Goal: Find specific page/section: Find specific page/section

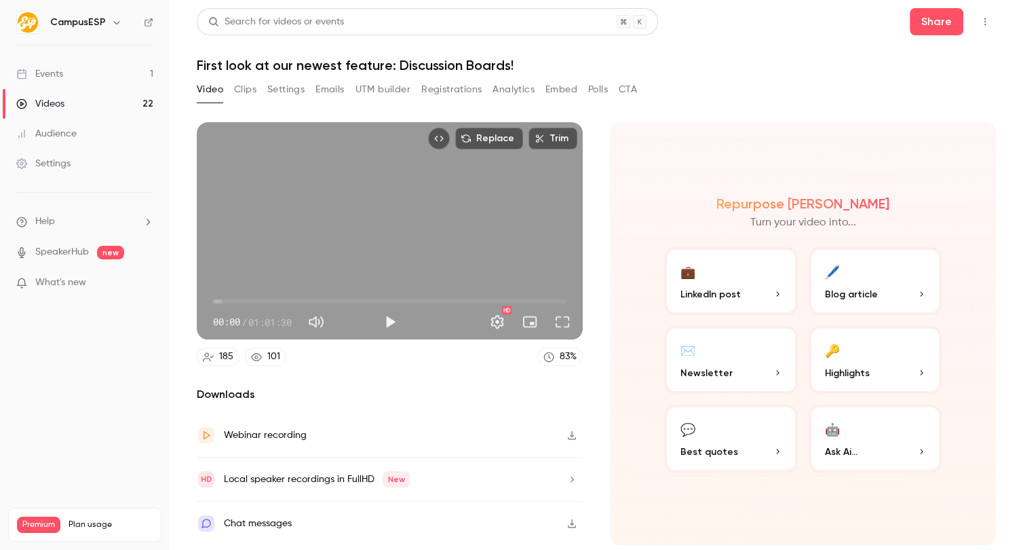
click at [114, 18] on icon "button" at bounding box center [116, 22] width 11 height 11
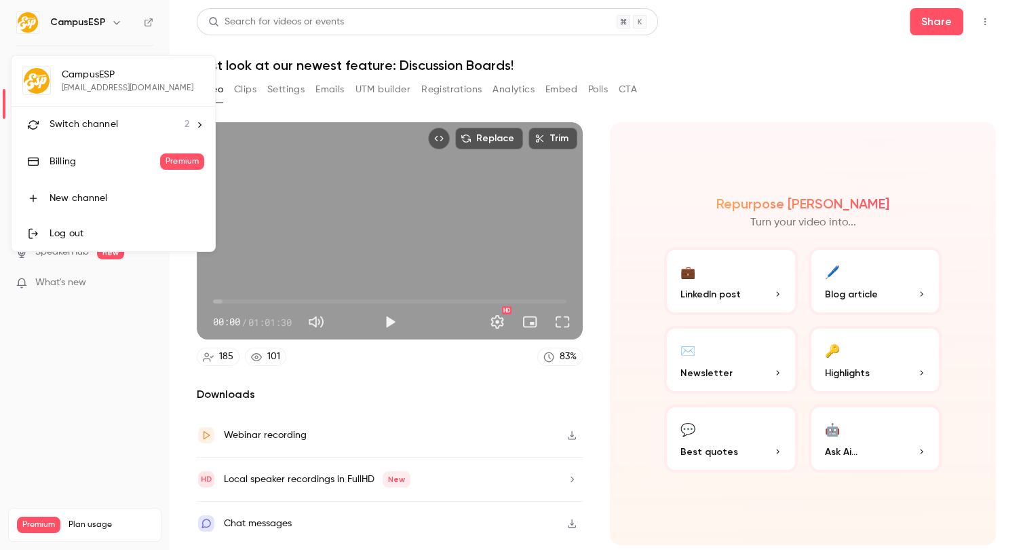
click at [132, 126] on div "Switch channel 2" at bounding box center [120, 124] width 140 height 14
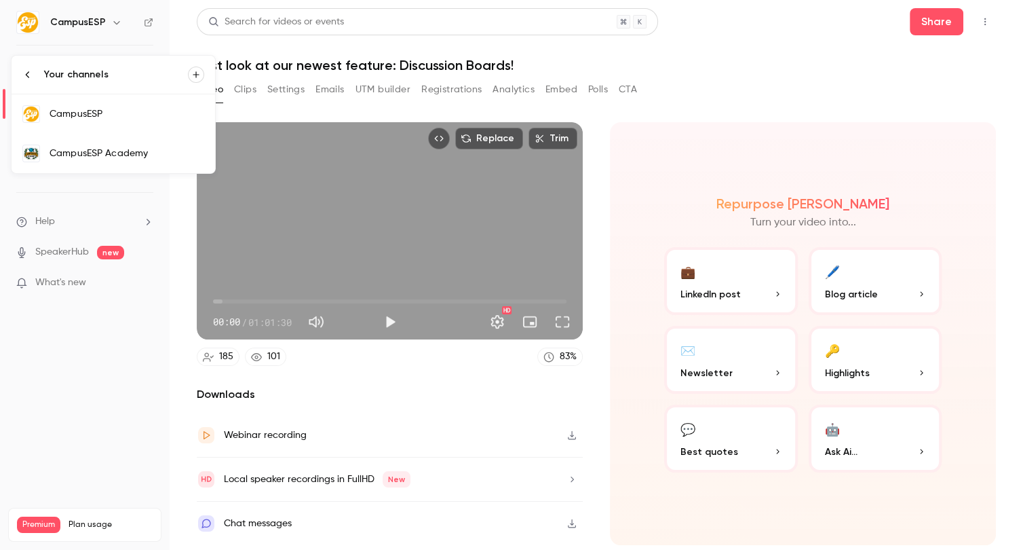
click at [157, 147] on div "CampusESP Academy" at bounding box center [127, 154] width 155 height 14
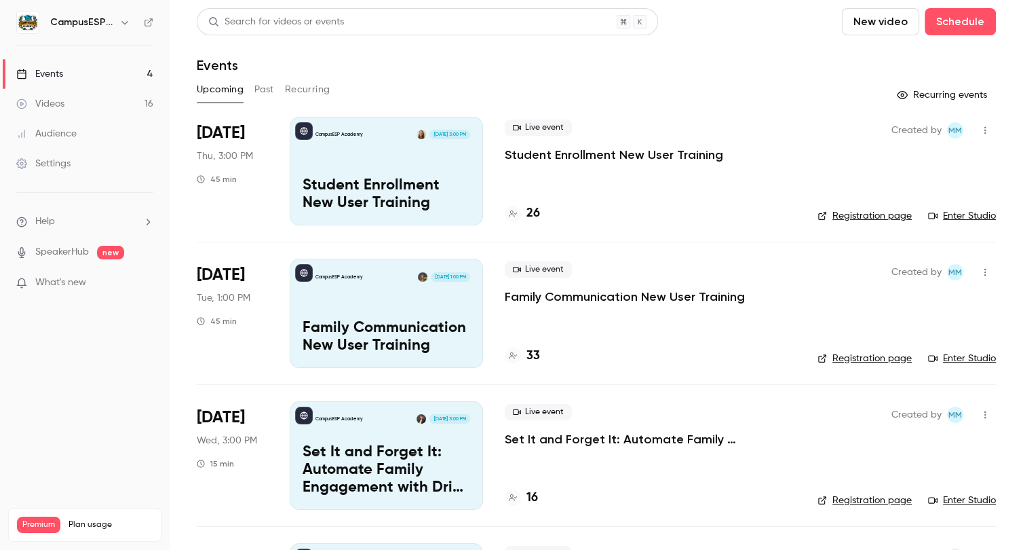
click at [55, 137] on div "Audience" at bounding box center [46, 134] width 60 height 14
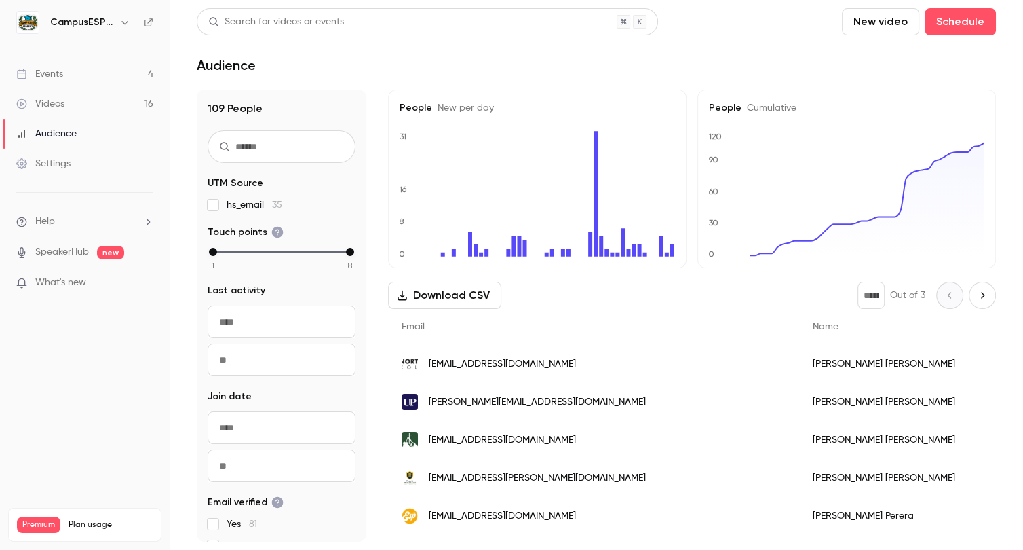
click at [290, 328] on input "From" at bounding box center [282, 321] width 148 height 33
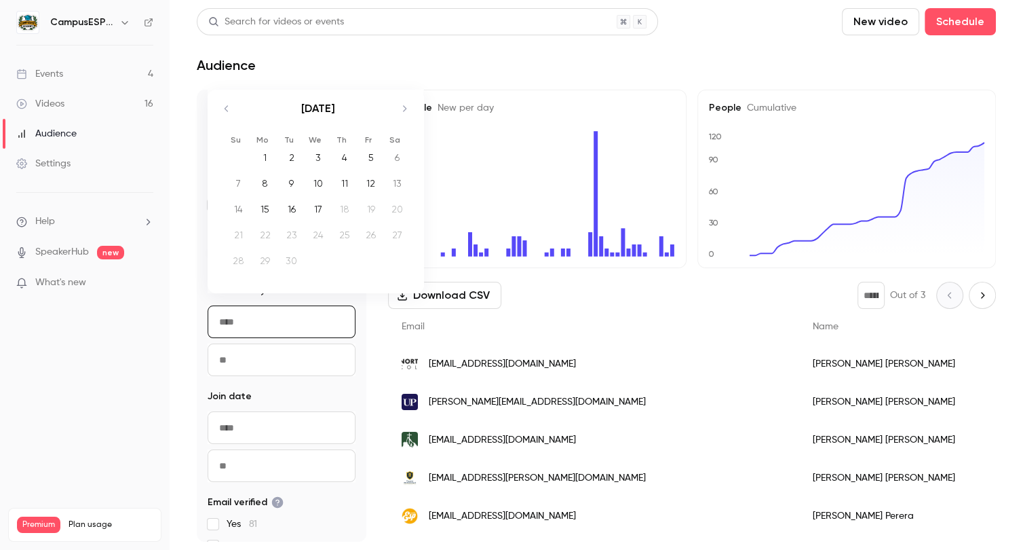
click at [226, 108] on icon "Move backward to switch to the previous month." at bounding box center [226, 108] width 16 height 16
click at [368, 142] on div "1" at bounding box center [370, 138] width 21 height 20
click at [372, 353] on div "109 People UTM Source hs_email 35 Touch points 1 2 3 4 5 6 7 8 Last activity Na…" at bounding box center [596, 316] width 799 height 452
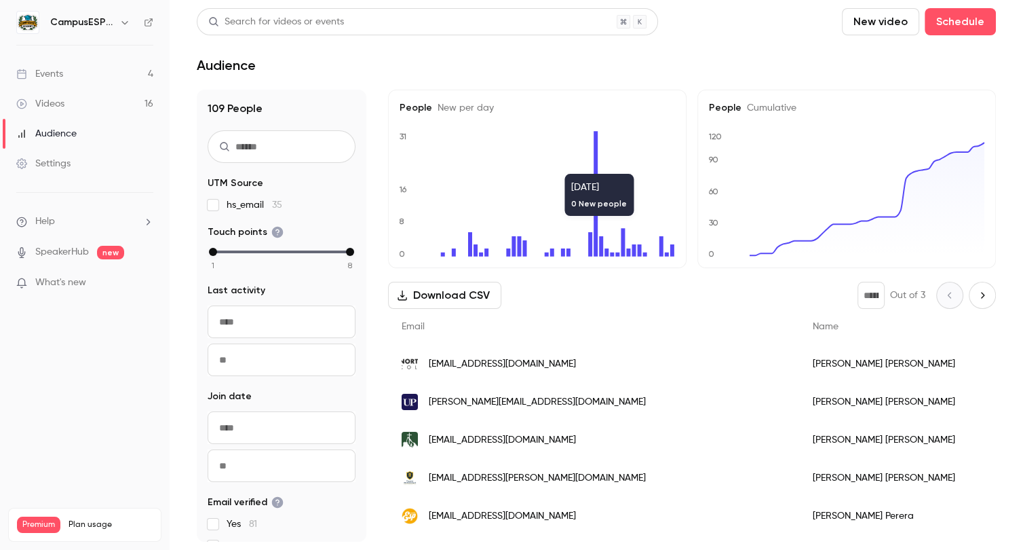
click at [746, 26] on div "Search for videos or events New video Schedule" at bounding box center [596, 21] width 799 height 27
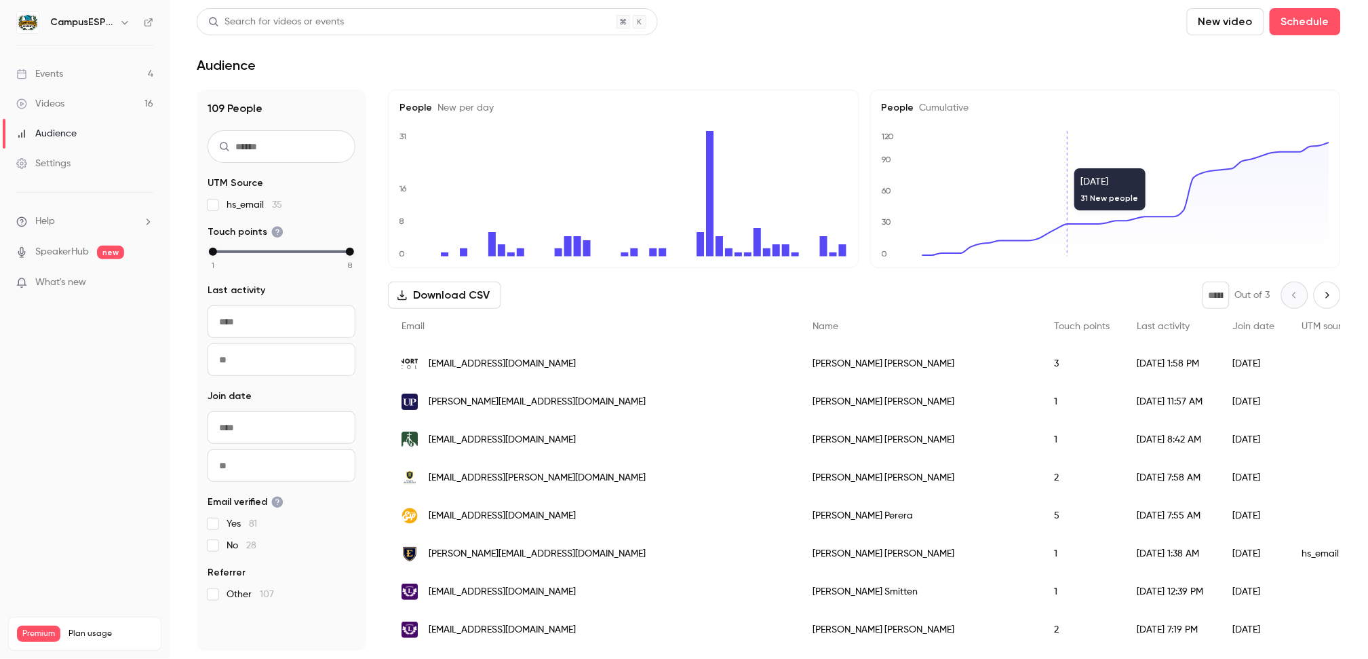
click at [263, 323] on input "From" at bounding box center [282, 321] width 148 height 33
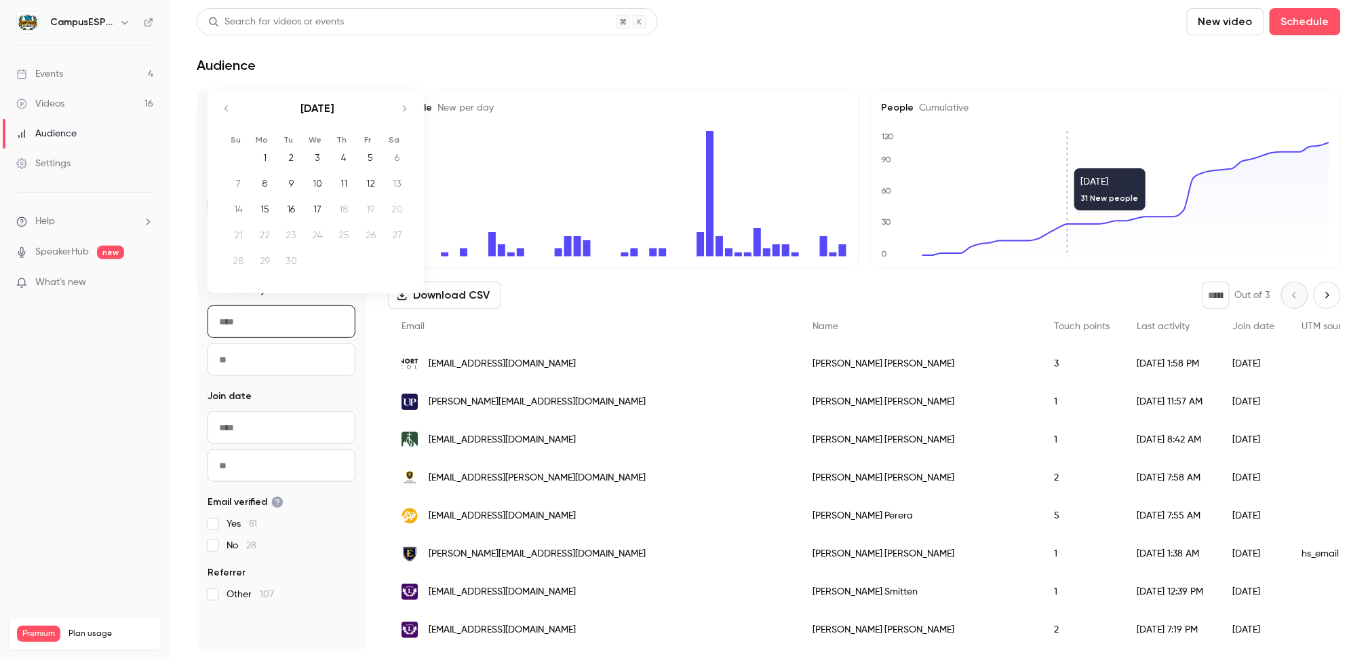
click at [227, 107] on icon "Move backward to switch to the previous month." at bounding box center [226, 108] width 3 height 6
click at [374, 139] on div "1" at bounding box center [370, 138] width 21 height 20
click at [402, 89] on icon "Move forward to switch to the next month." at bounding box center [404, 89] width 16 height 16
click at [370, 340] on div "109 People UTM Source hs_email 35 Touch points 1 2 3 4 5 6 7 8 Last activity Na…" at bounding box center [769, 370] width 1145 height 561
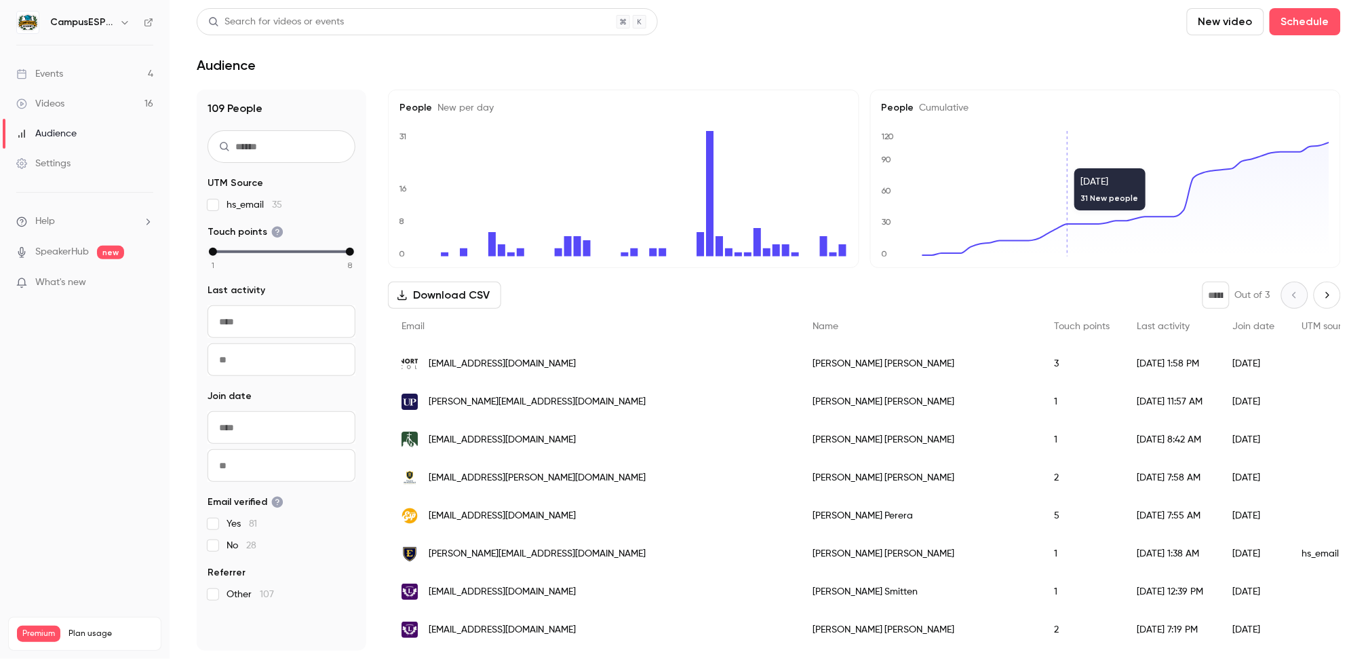
click at [256, 319] on input "From" at bounding box center [282, 321] width 148 height 33
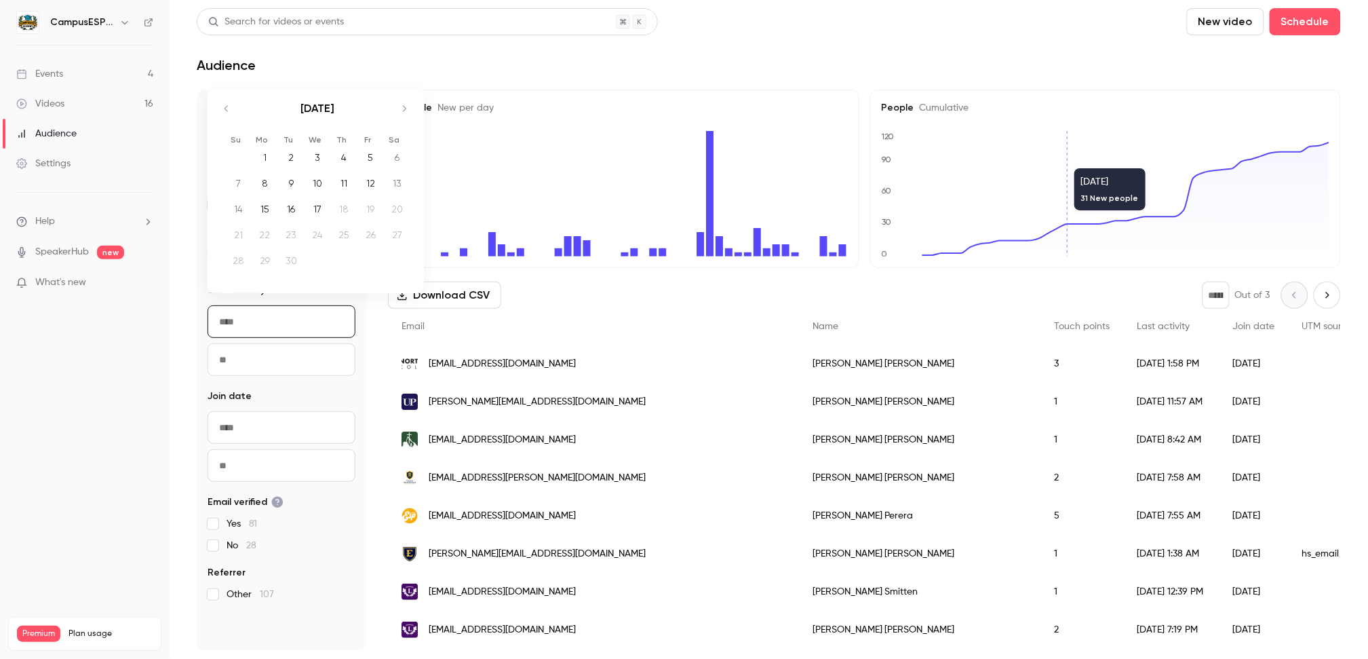
click at [274, 159] on div "1" at bounding box center [264, 157] width 21 height 20
type input "**********"
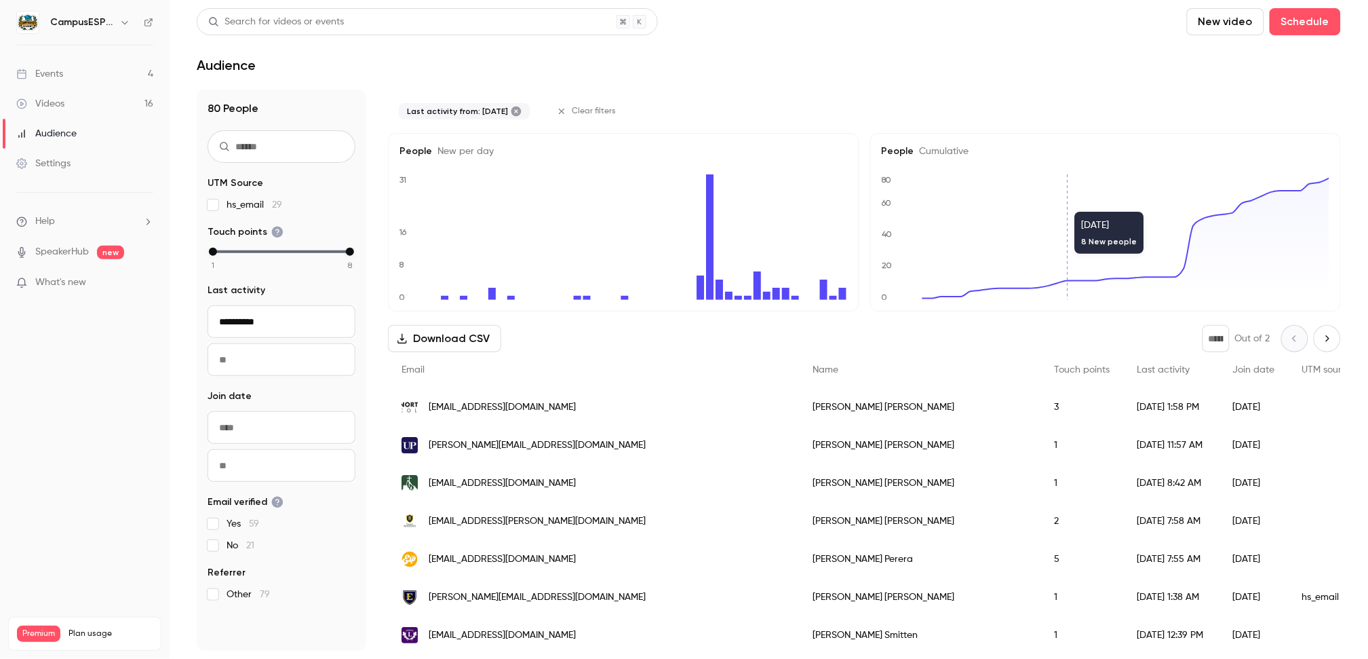
click at [250, 362] on input "To" at bounding box center [282, 359] width 148 height 33
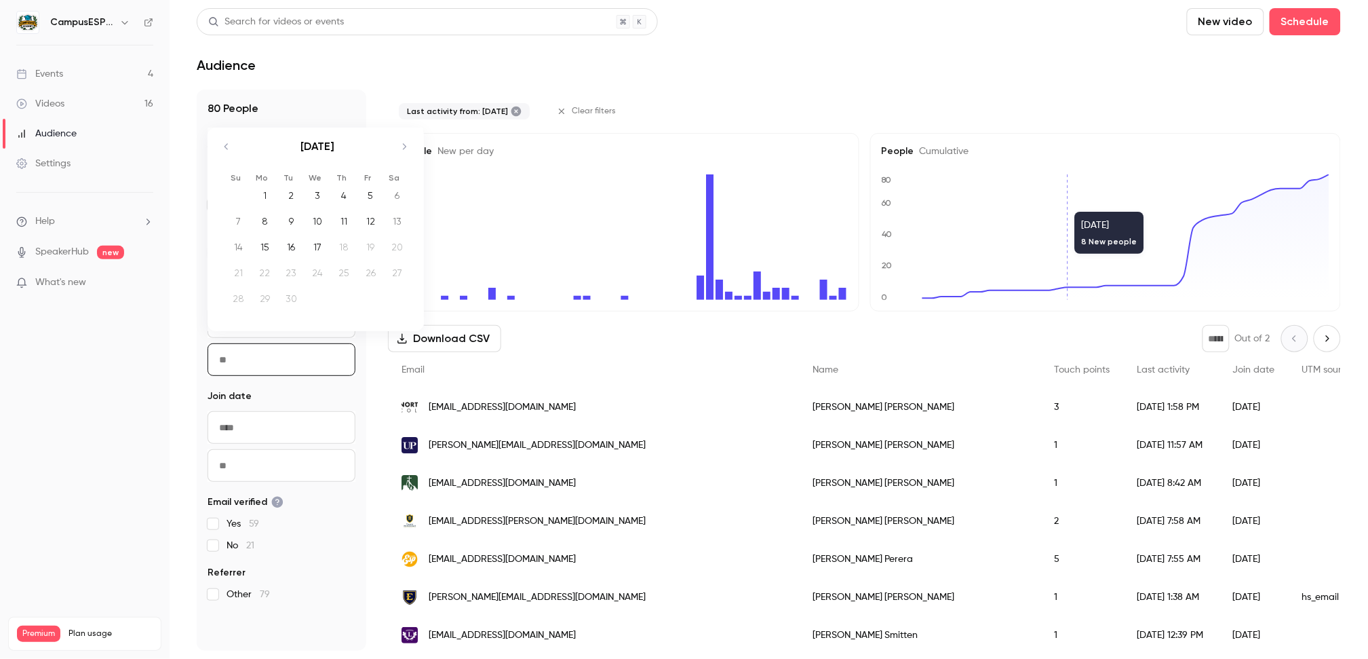
click at [320, 243] on div "17" at bounding box center [317, 247] width 21 height 20
type input "**********"
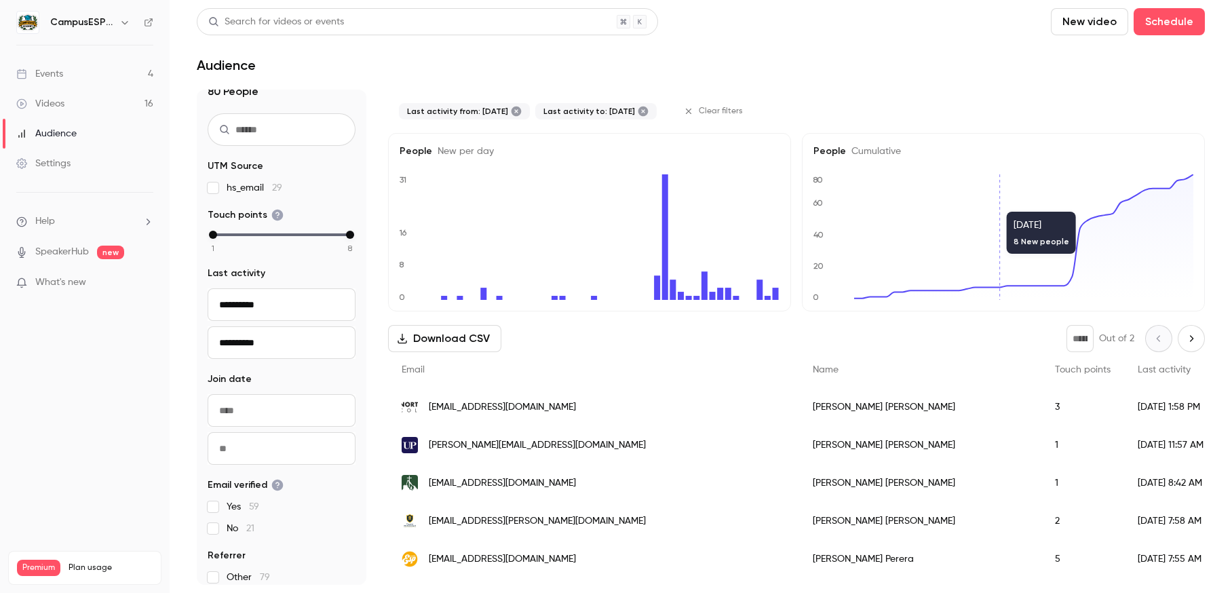
scroll to position [27, 0]
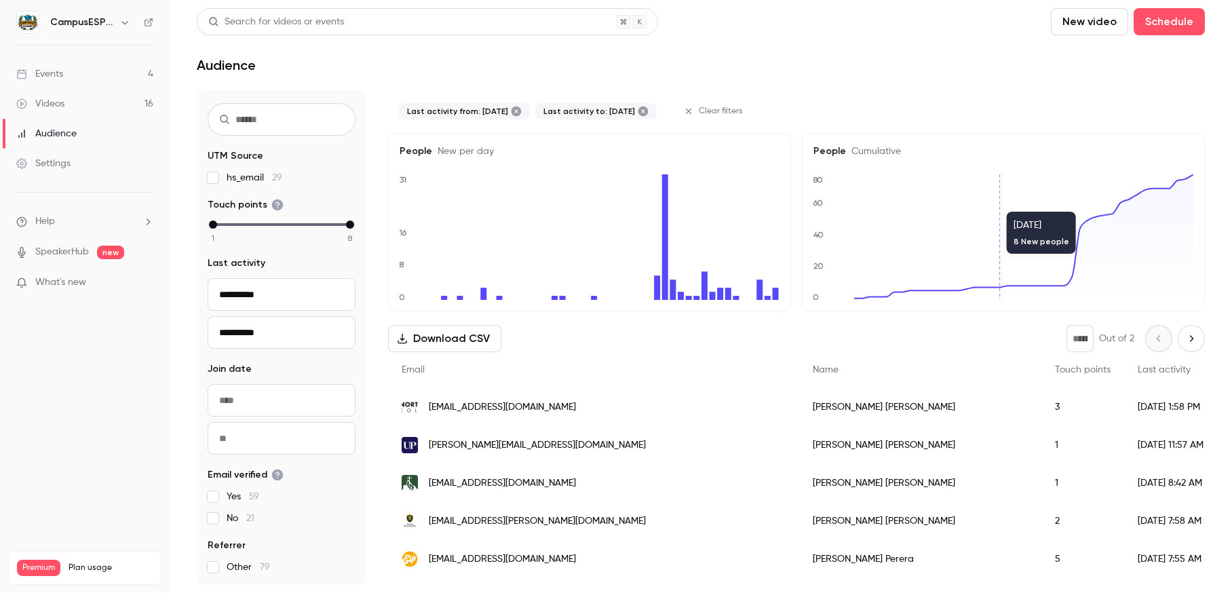
click at [440, 347] on button "Download CSV" at bounding box center [444, 338] width 113 height 27
click at [73, 104] on link "Videos 16" at bounding box center [85, 104] width 170 height 30
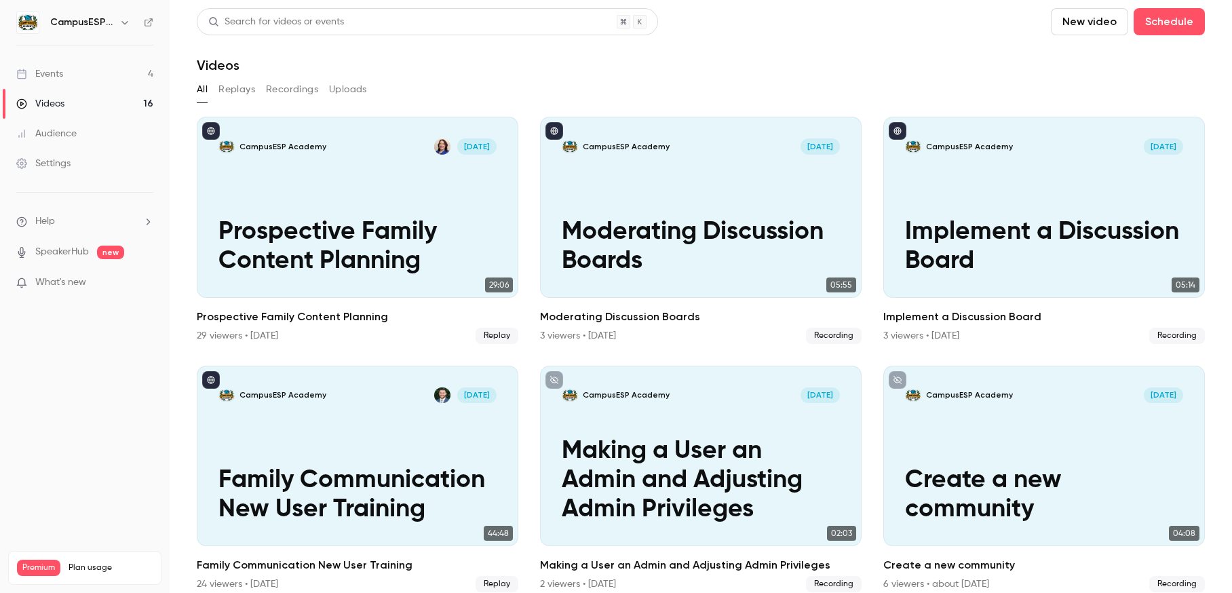
click at [242, 89] on button "Replays" at bounding box center [236, 90] width 37 height 22
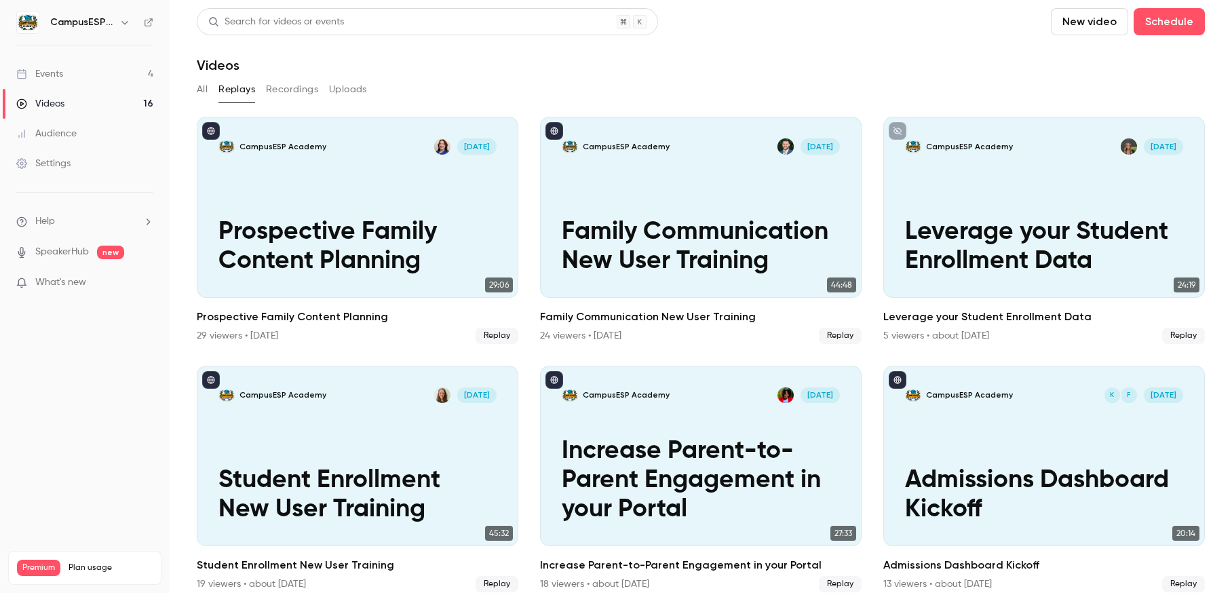
click at [61, 133] on div "Audience" at bounding box center [46, 134] width 60 height 14
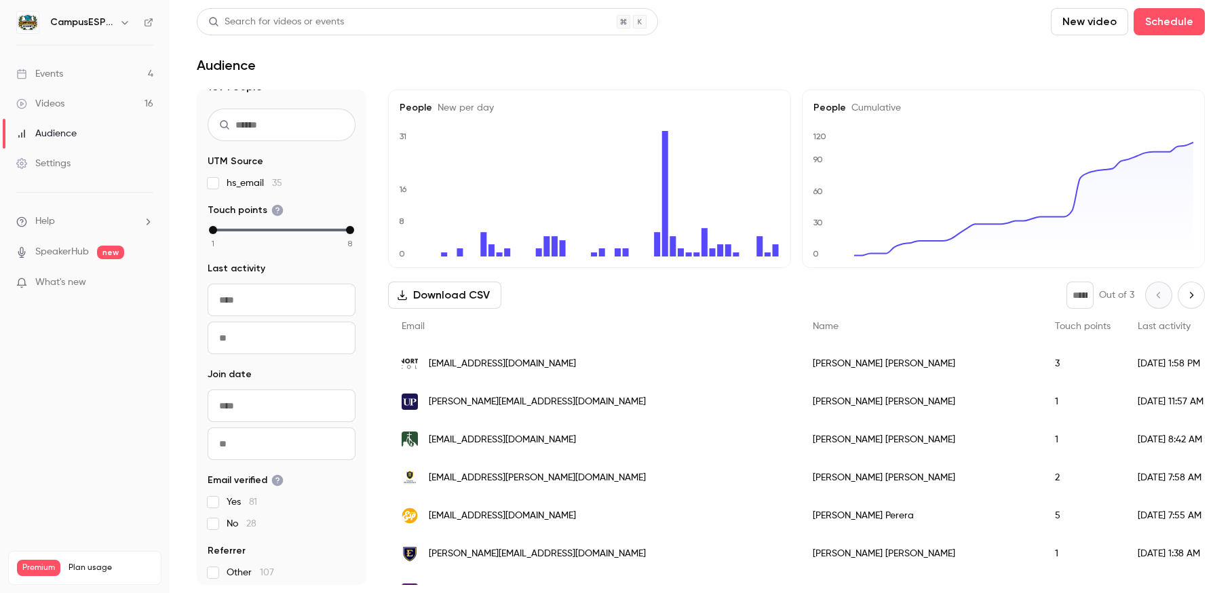
scroll to position [27, 0]
click at [48, 104] on div "Videos" at bounding box center [40, 104] width 48 height 14
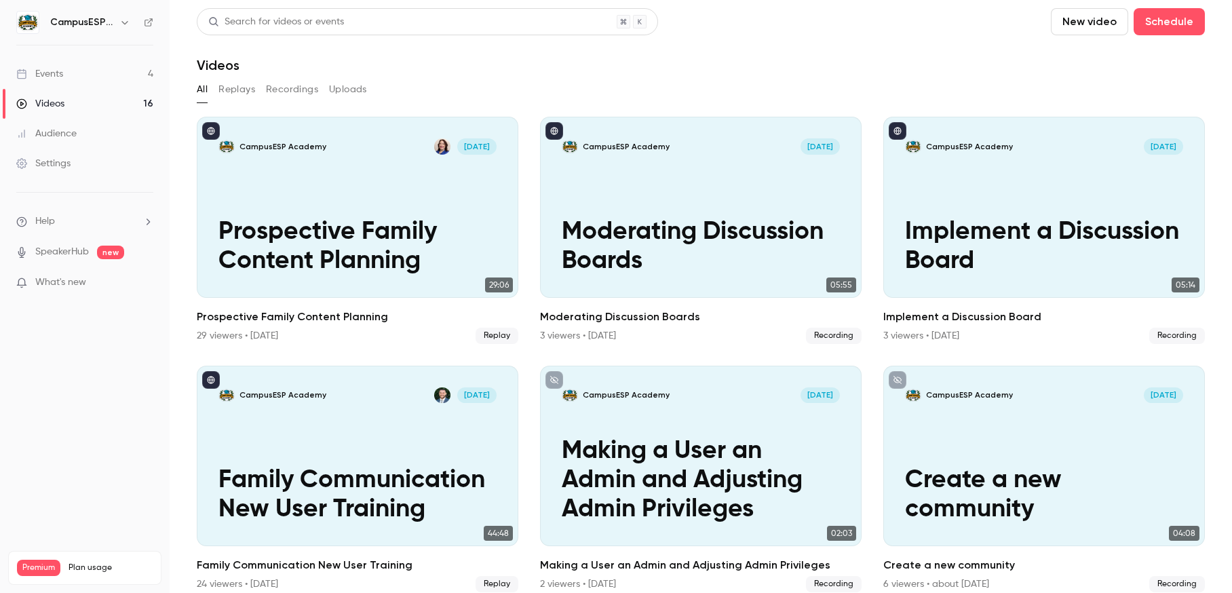
click at [243, 89] on button "Replays" at bounding box center [236, 90] width 37 height 22
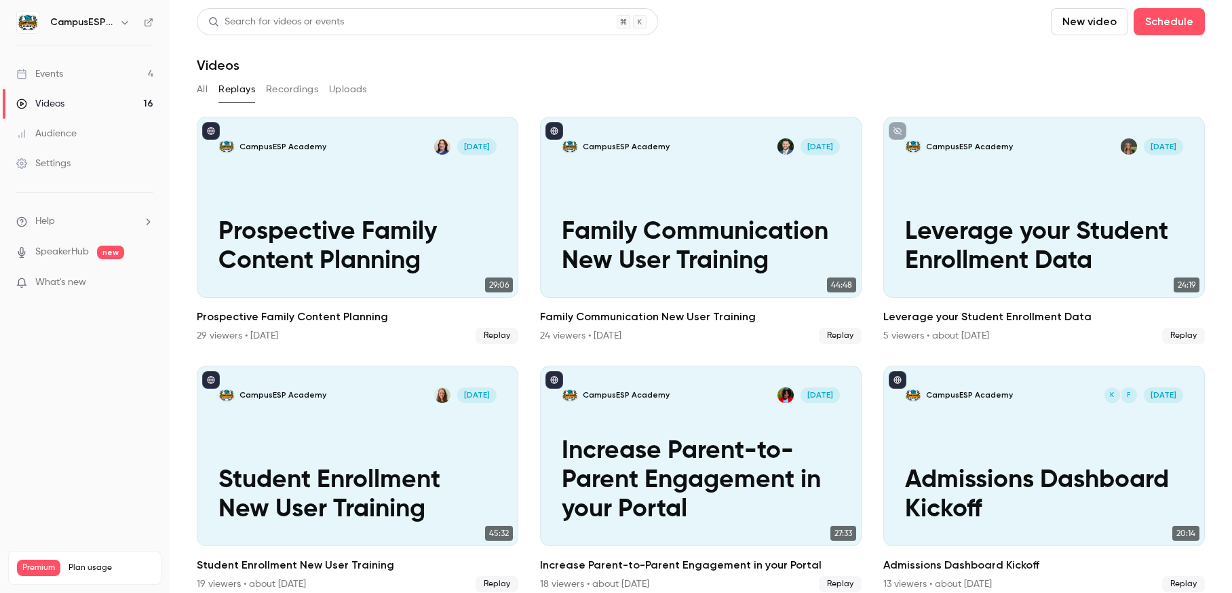
click at [197, 92] on button "All" at bounding box center [202, 90] width 11 height 22
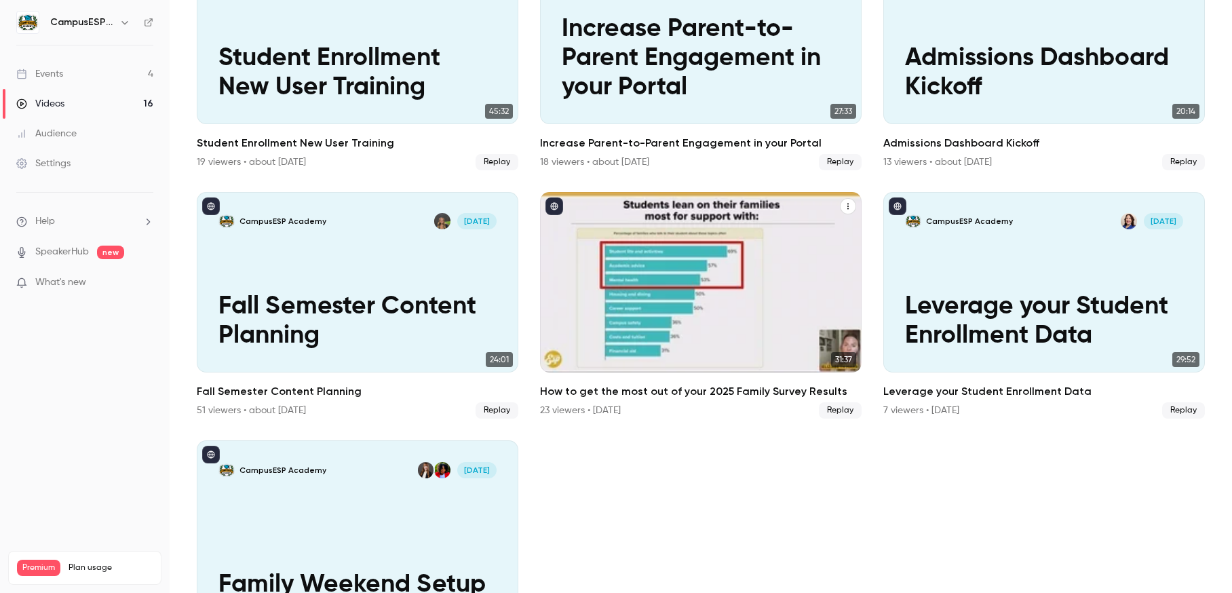
scroll to position [1011, 0]
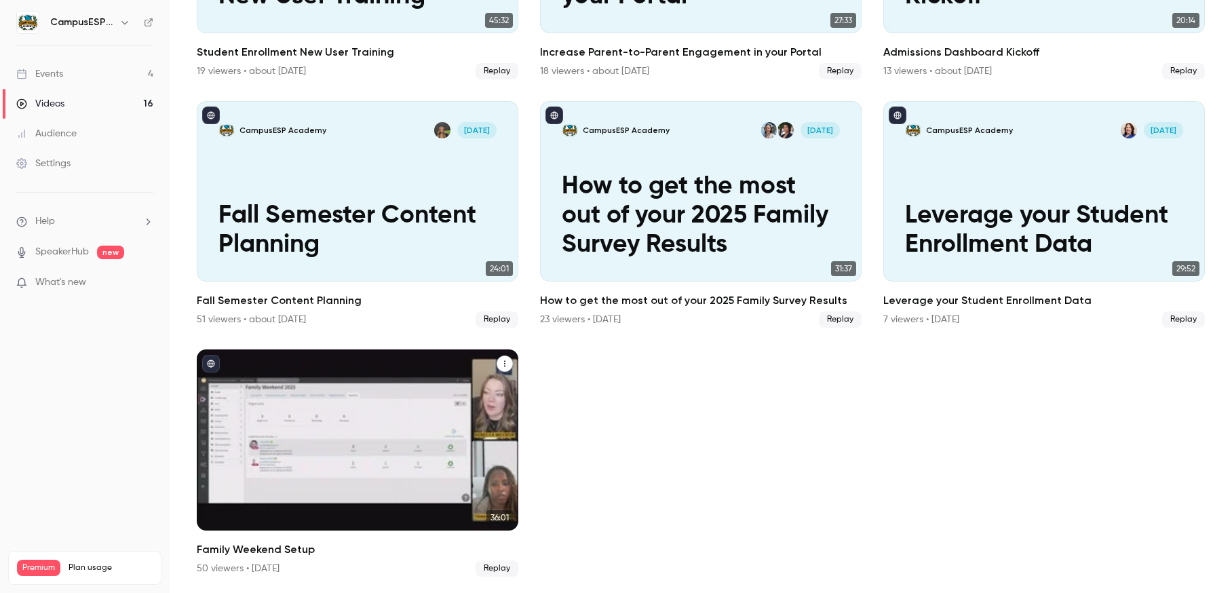
click at [370, 416] on div "CampusESP Academy [DATE] Family Weekend Setup" at bounding box center [358, 439] width 322 height 181
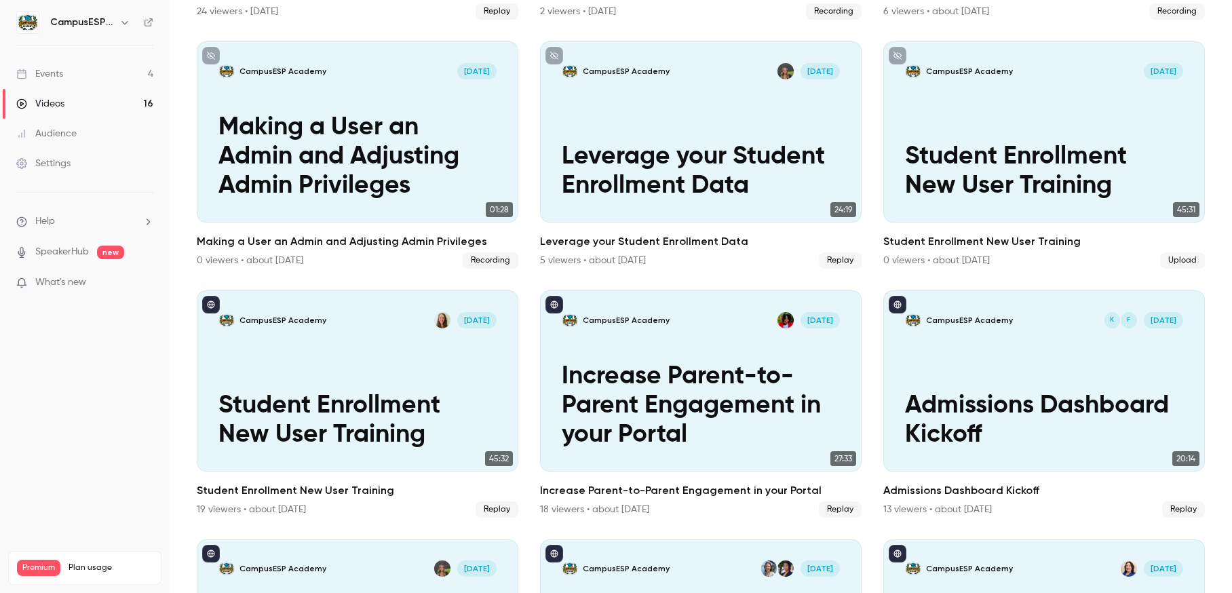
scroll to position [589, 0]
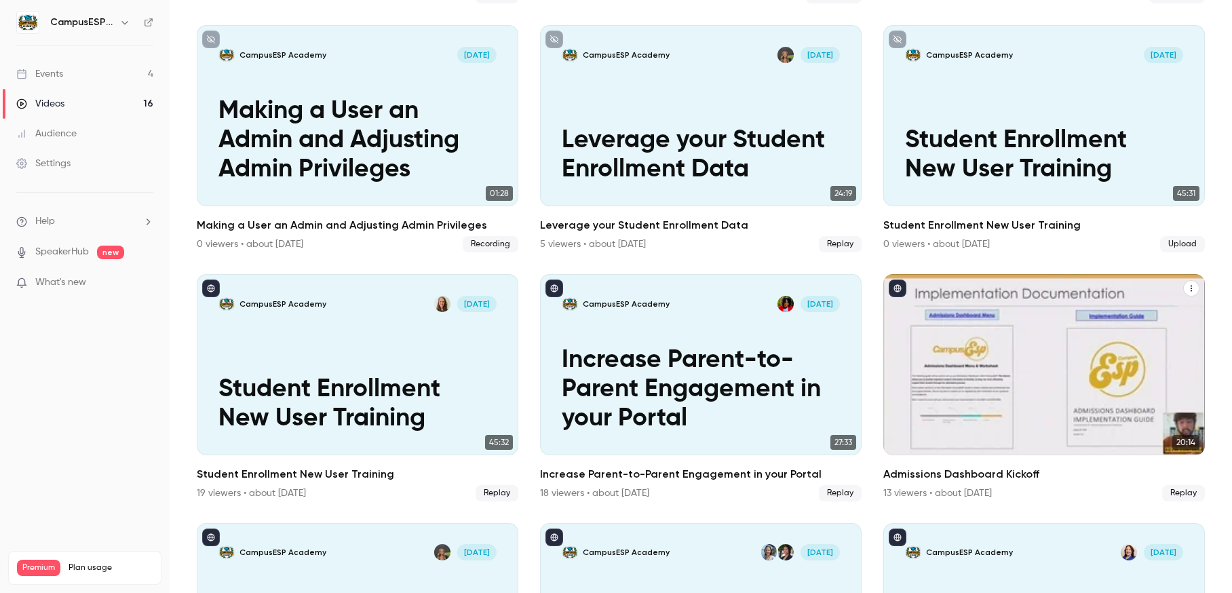
click at [1022, 342] on div "CampusESP Academy F K [DATE] Admissions Dashboard Kickoff" at bounding box center [1044, 364] width 322 height 181
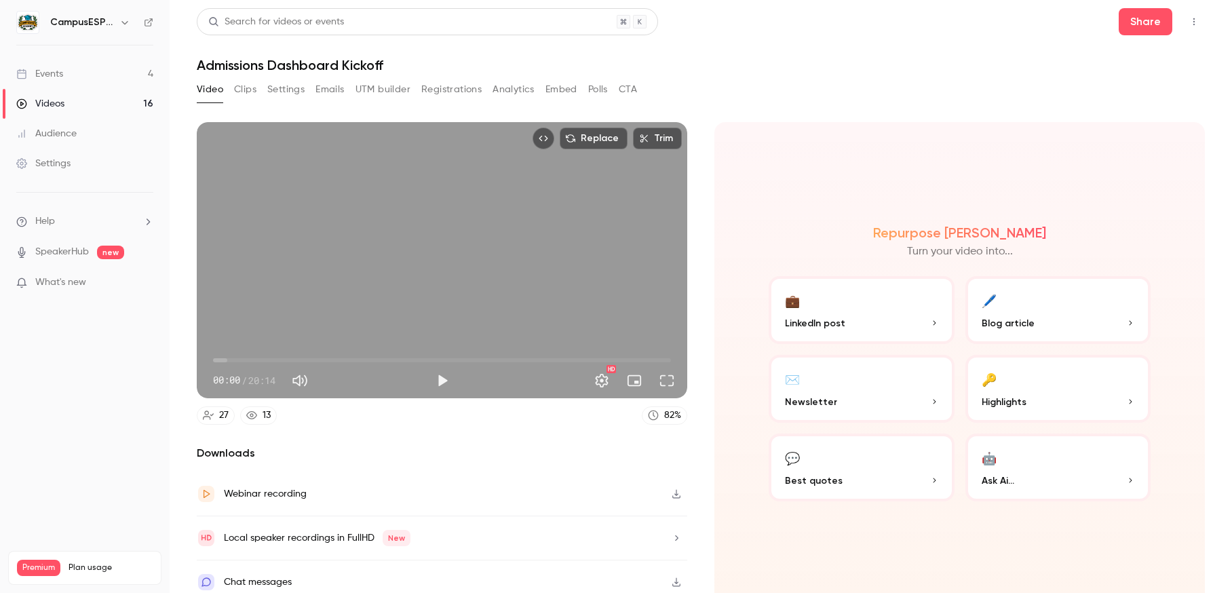
click at [519, 92] on button "Analytics" at bounding box center [514, 90] width 42 height 22
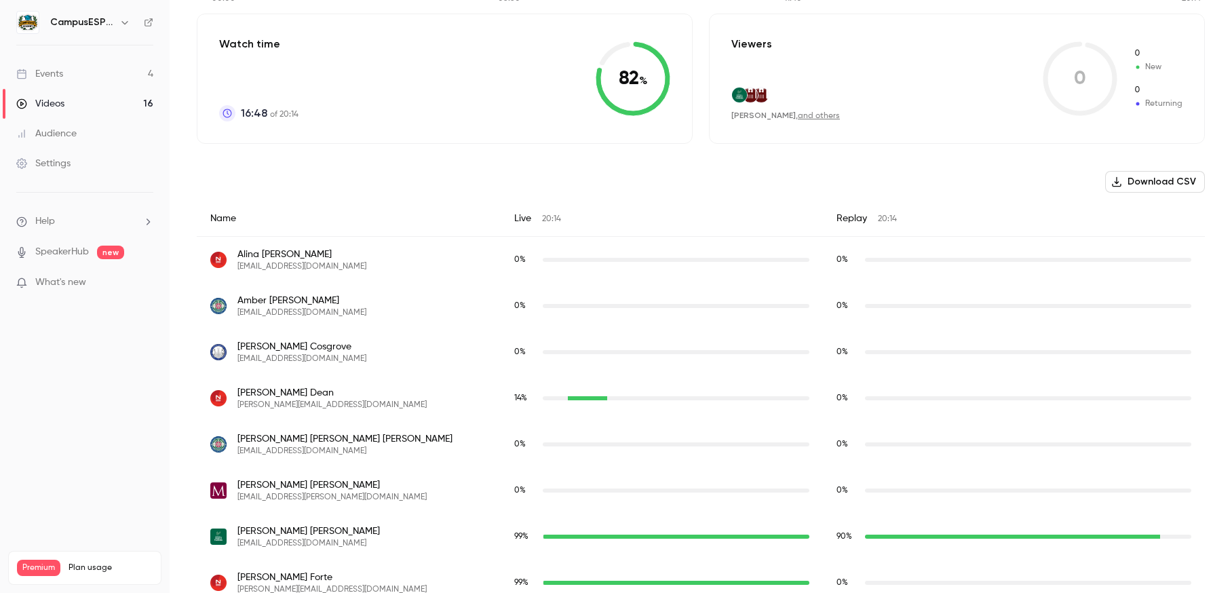
scroll to position [185, 0]
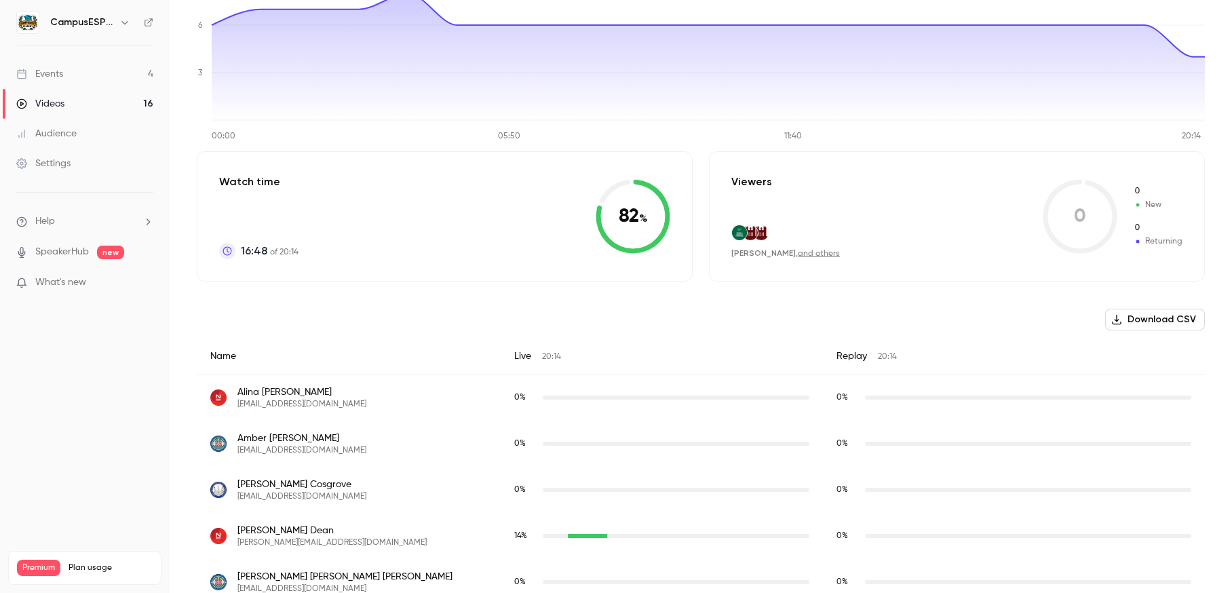
click at [1022, 324] on button "Download CSV" at bounding box center [1155, 320] width 100 height 22
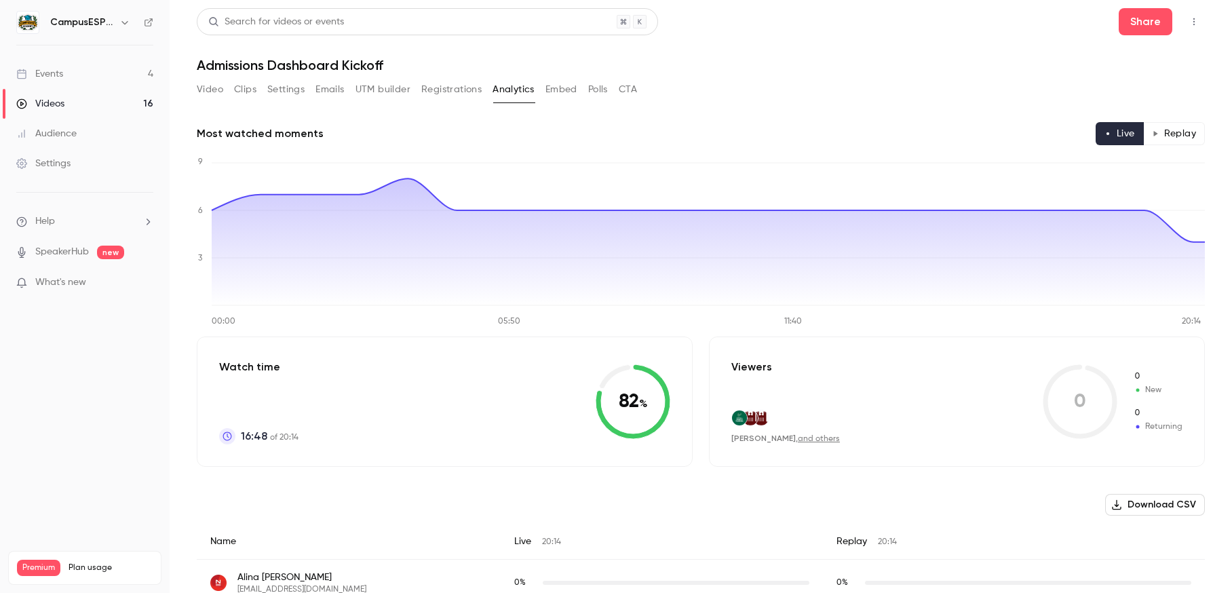
click at [1022, 128] on button "Replay" at bounding box center [1174, 133] width 62 height 23
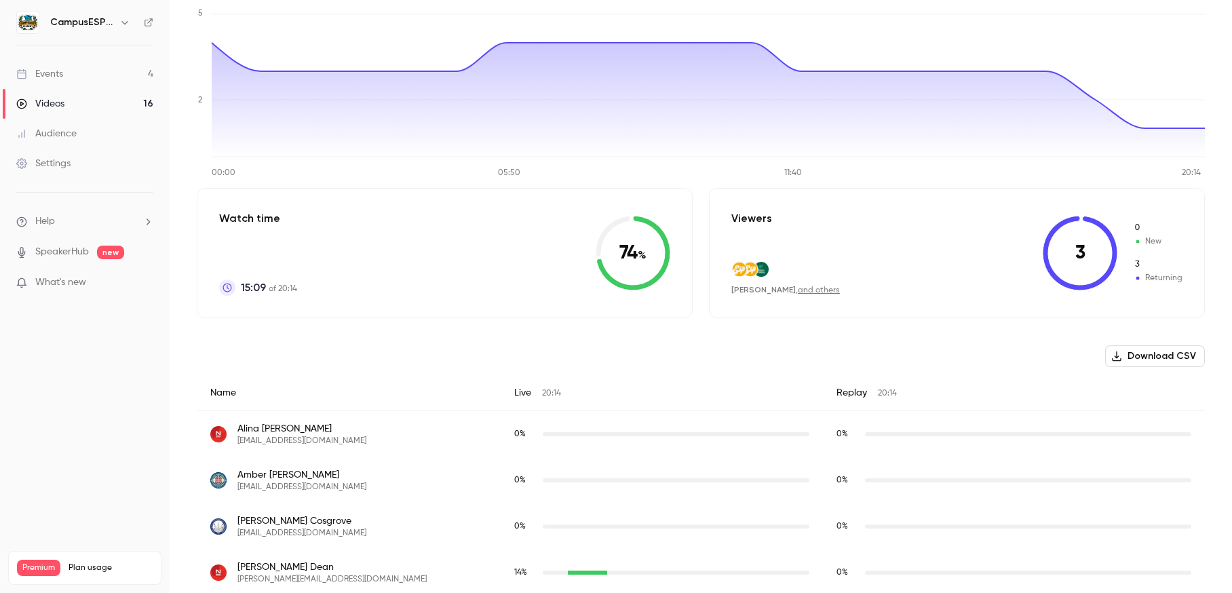
scroll to position [26, 0]
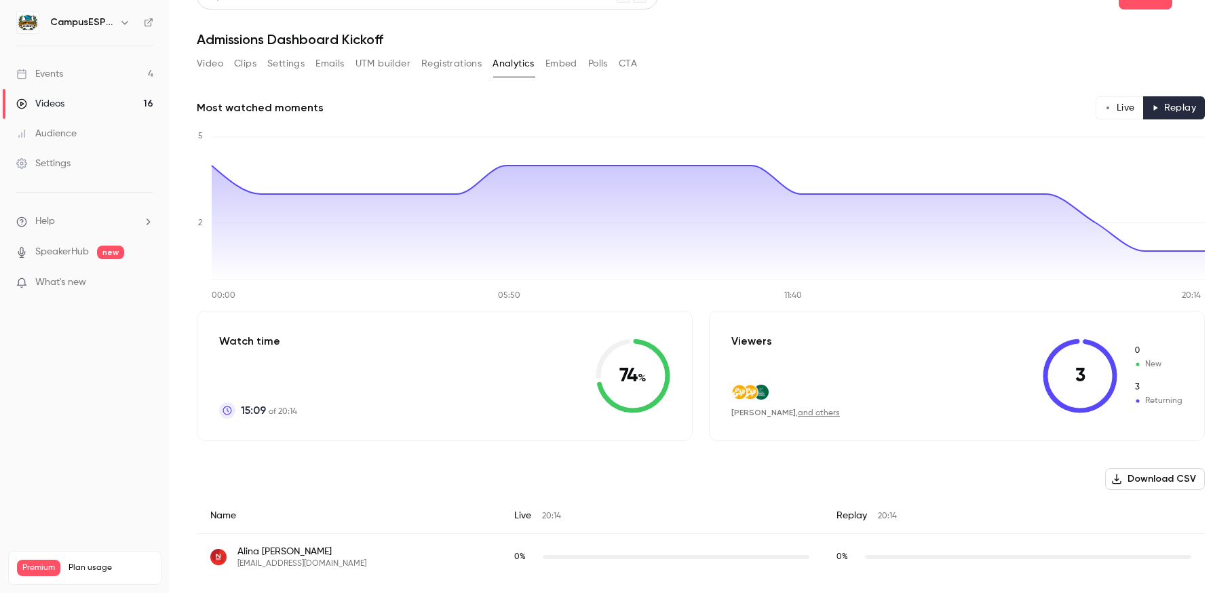
click at [64, 71] on link "Events 4" at bounding box center [85, 74] width 170 height 30
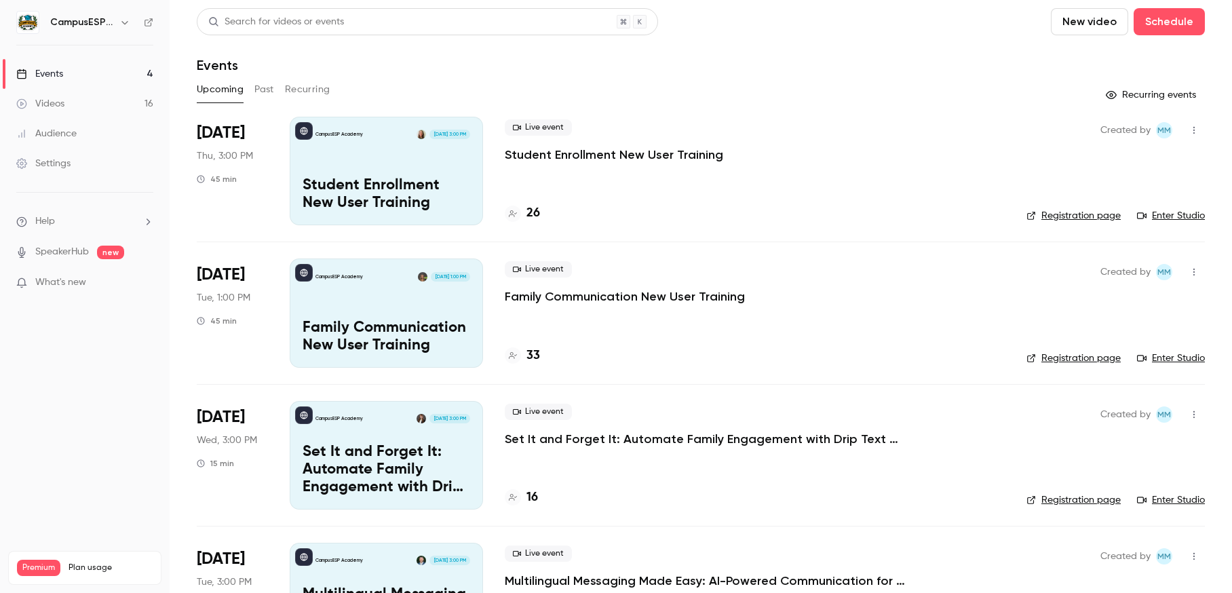
click at [266, 88] on button "Past" at bounding box center [264, 90] width 20 height 22
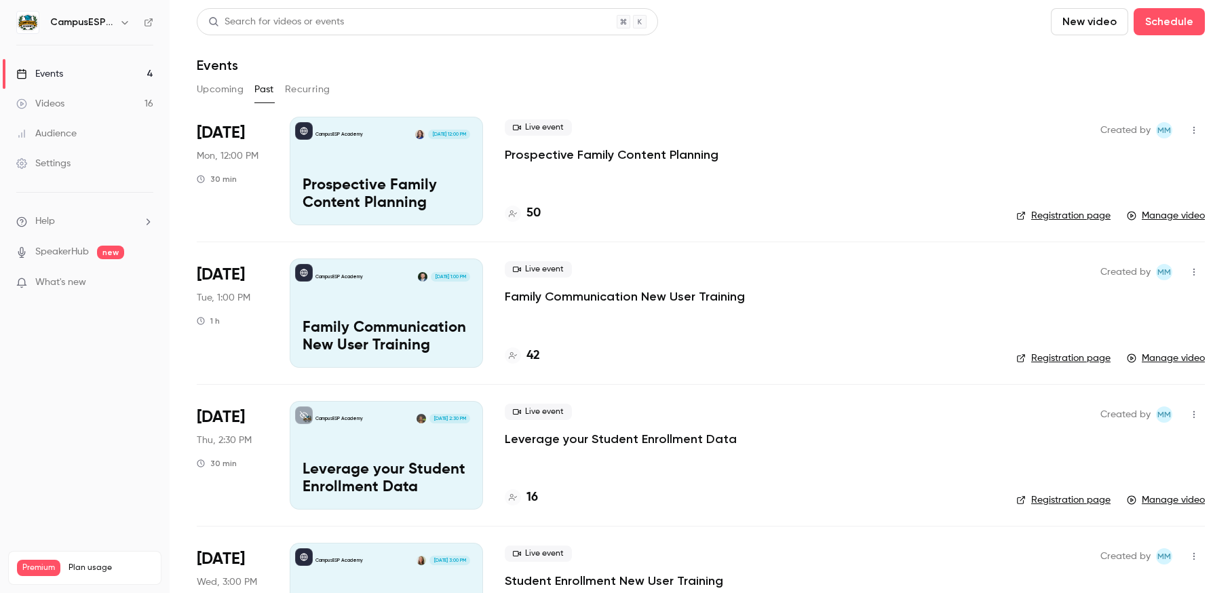
click at [410, 322] on p "Family Communication New User Training" at bounding box center [387, 337] width 168 height 35
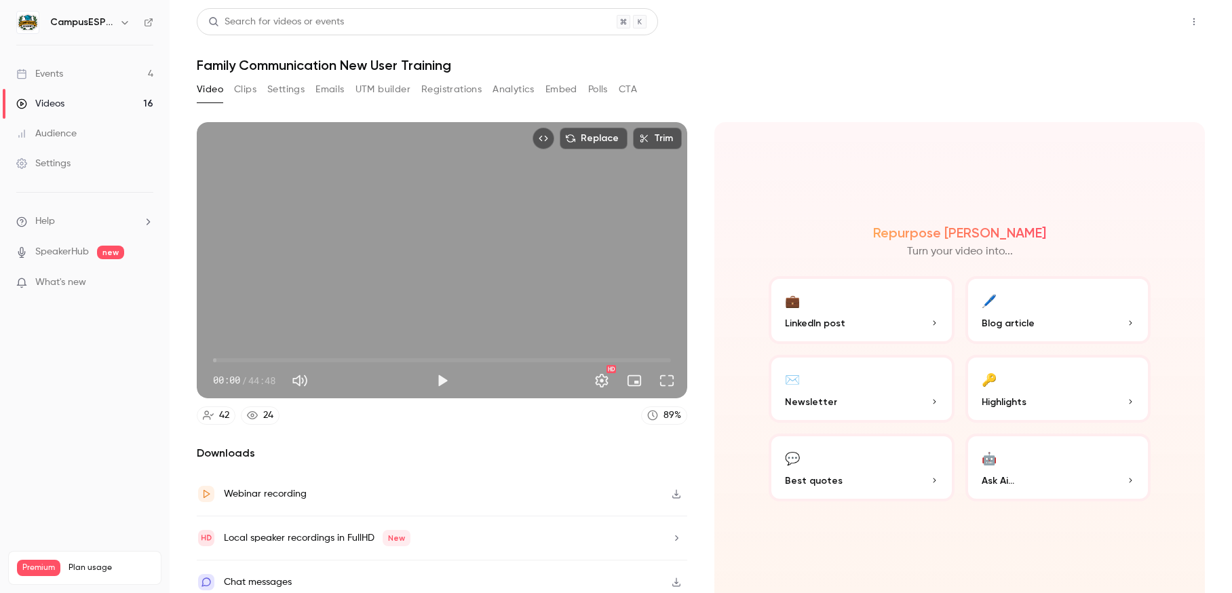
click at [1022, 24] on button "Share" at bounding box center [1146, 21] width 54 height 27
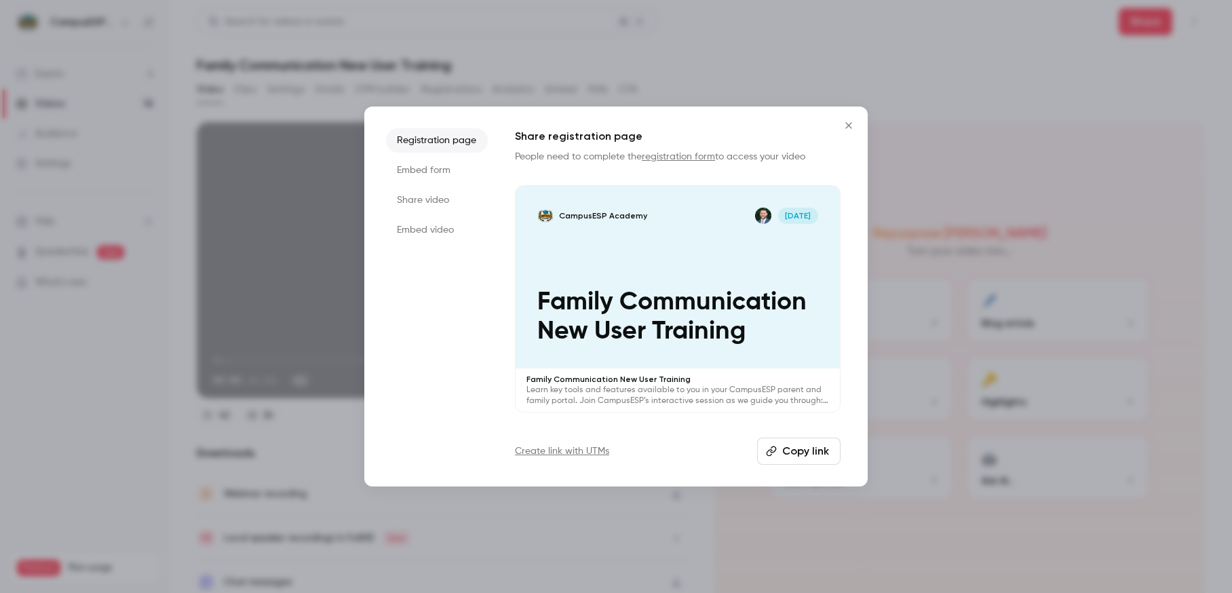
click at [805, 452] on button "Copy link" at bounding box center [798, 451] width 83 height 27
click at [848, 129] on icon "Close" at bounding box center [849, 125] width 16 height 11
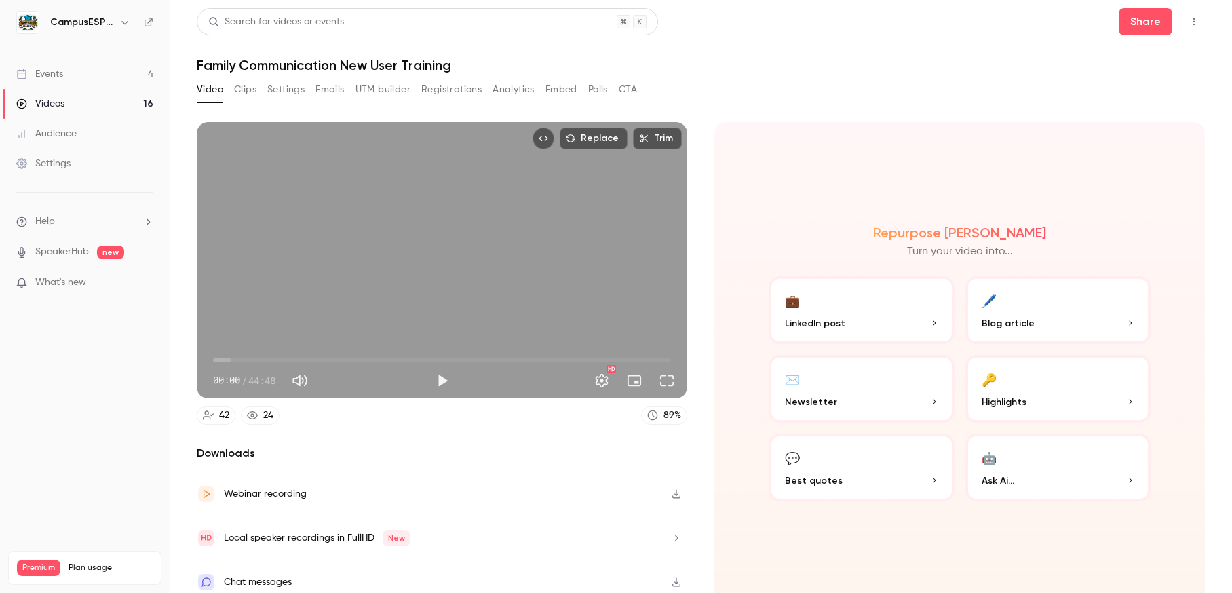
click at [518, 86] on button "Analytics" at bounding box center [514, 90] width 42 height 22
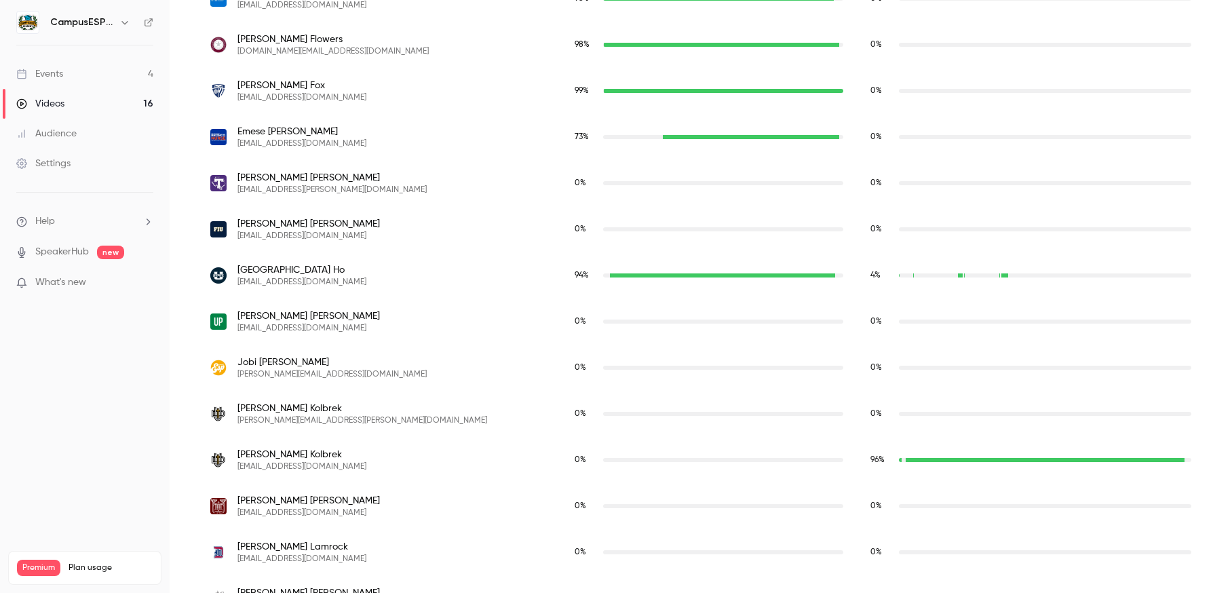
scroll to position [1049, 0]
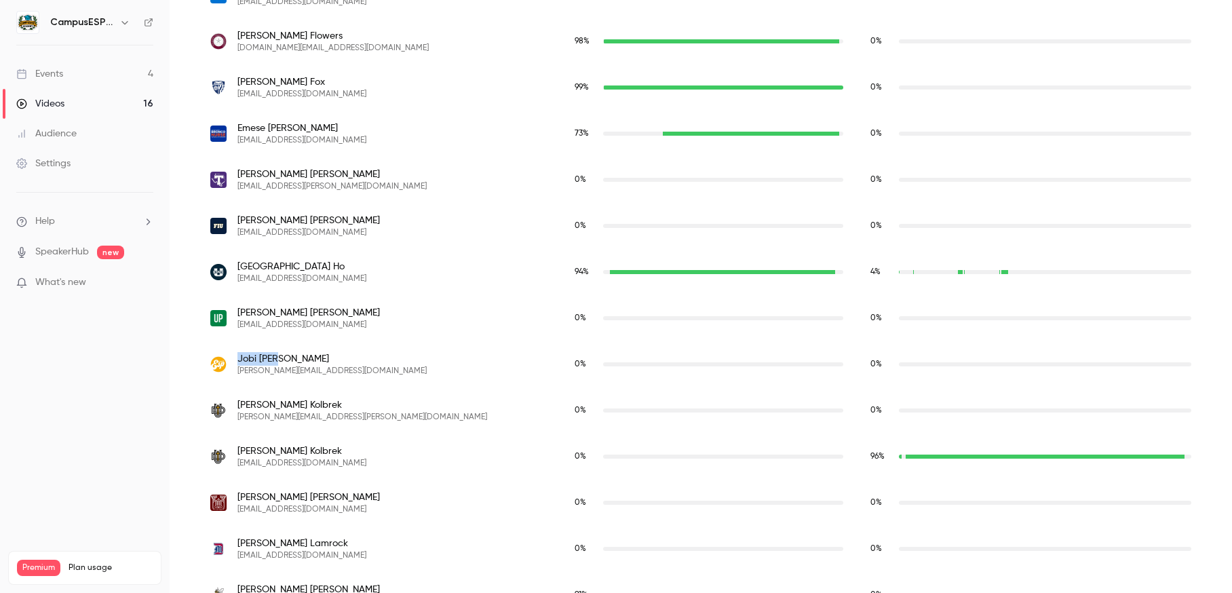
drag, startPoint x: 238, startPoint y: 362, endPoint x: 290, endPoint y: 360, distance: 51.6
click at [290, 360] on span "[PERSON_NAME]" at bounding box center [331, 359] width 189 height 14
click at [329, 360] on div "[PERSON_NAME] [PERSON_NAME][EMAIL_ADDRESS][DOMAIN_NAME]" at bounding box center [378, 364] width 337 height 24
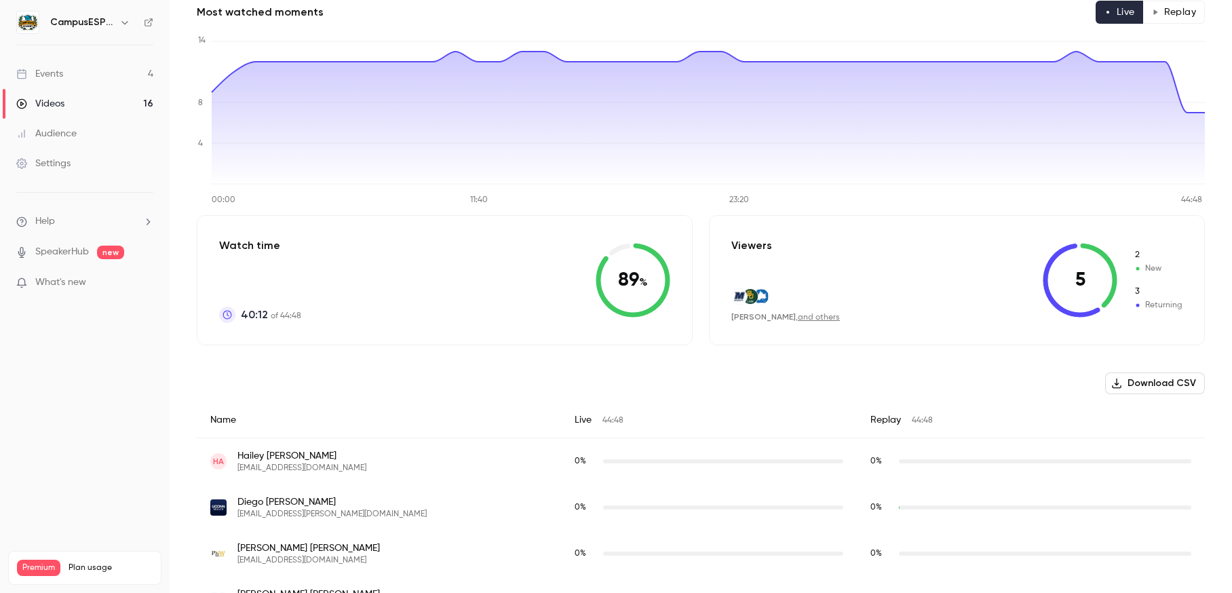
scroll to position [0, 0]
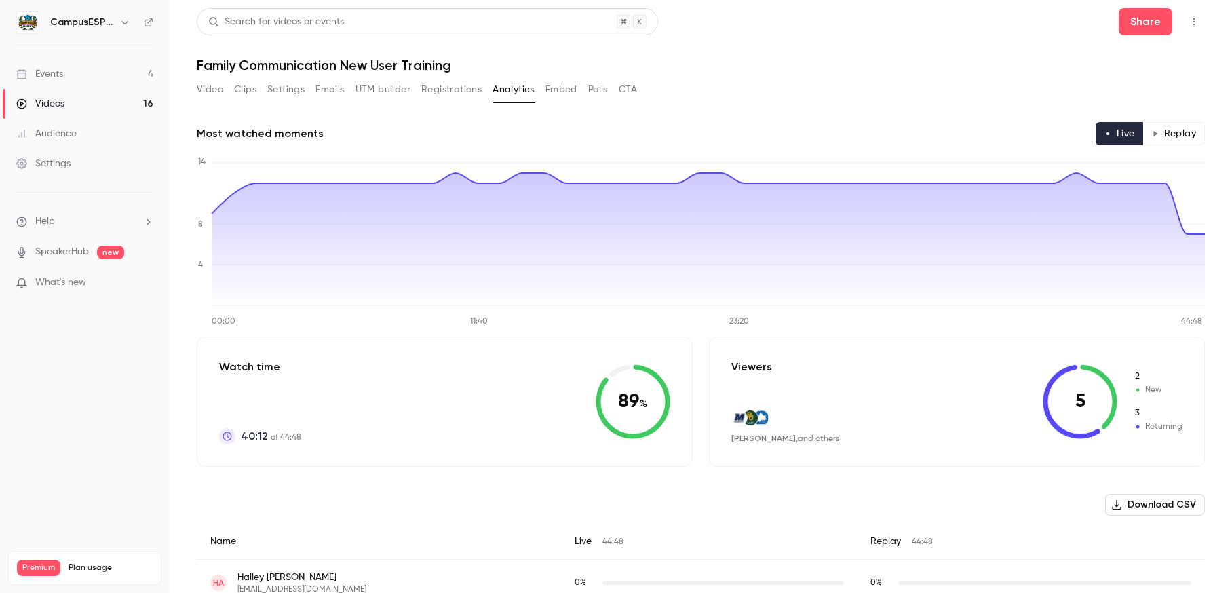
click at [79, 77] on link "Events 4" at bounding box center [85, 74] width 170 height 30
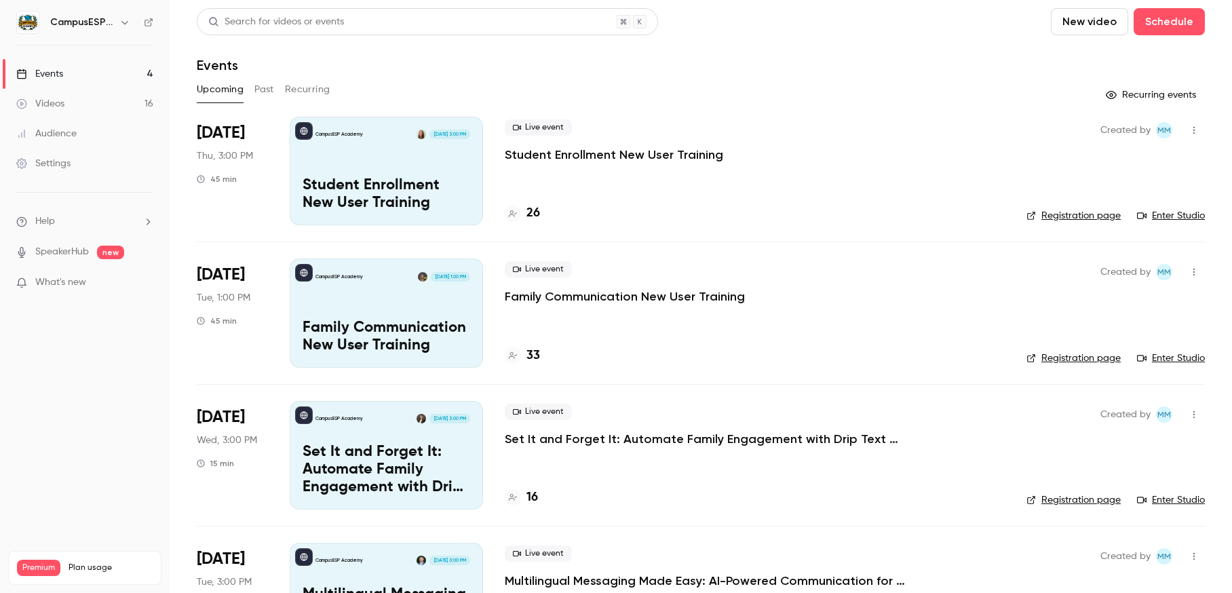
click at [59, 128] on div "Audience" at bounding box center [46, 134] width 60 height 14
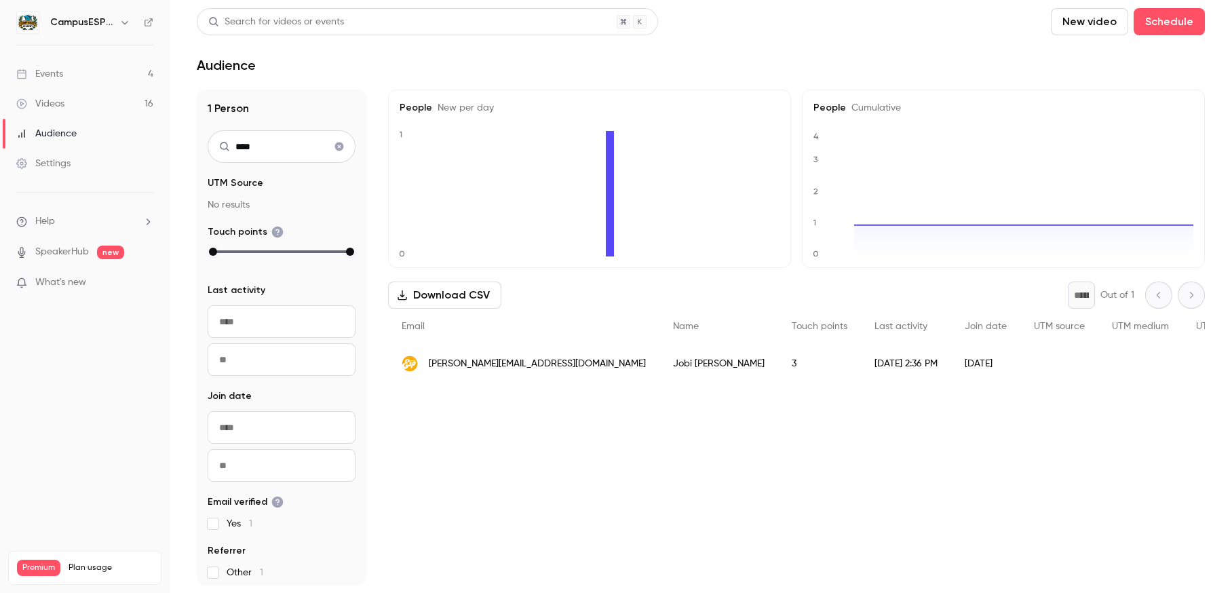
type input "****"
click at [659, 370] on div "[PERSON_NAME]" at bounding box center [718, 364] width 119 height 38
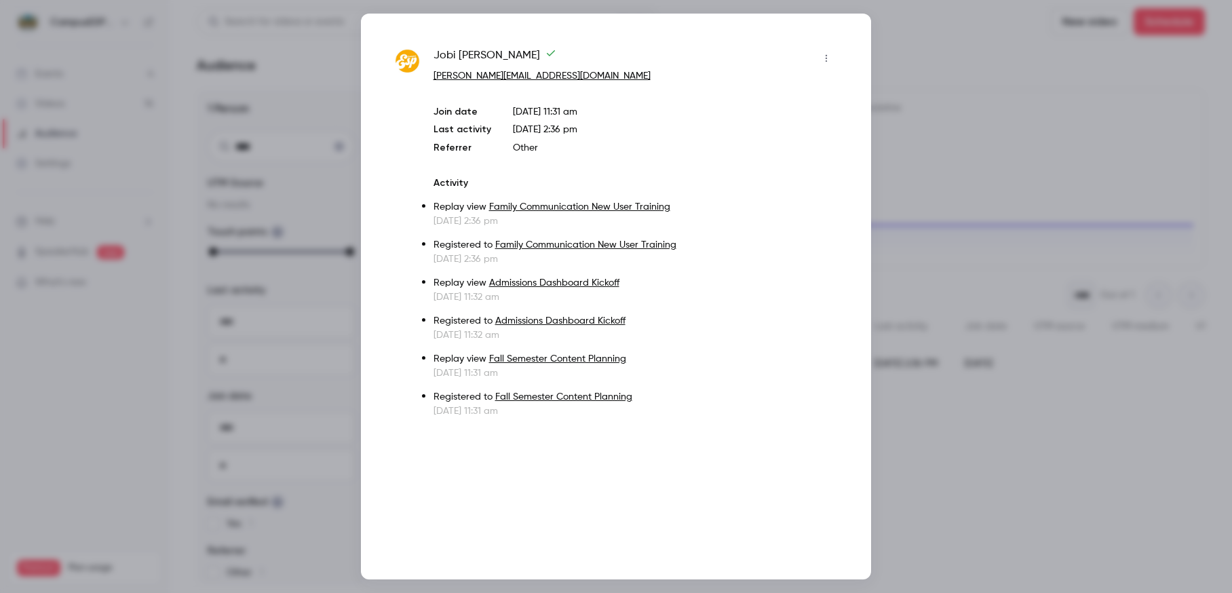
click at [972, 119] on div at bounding box center [616, 296] width 1232 height 593
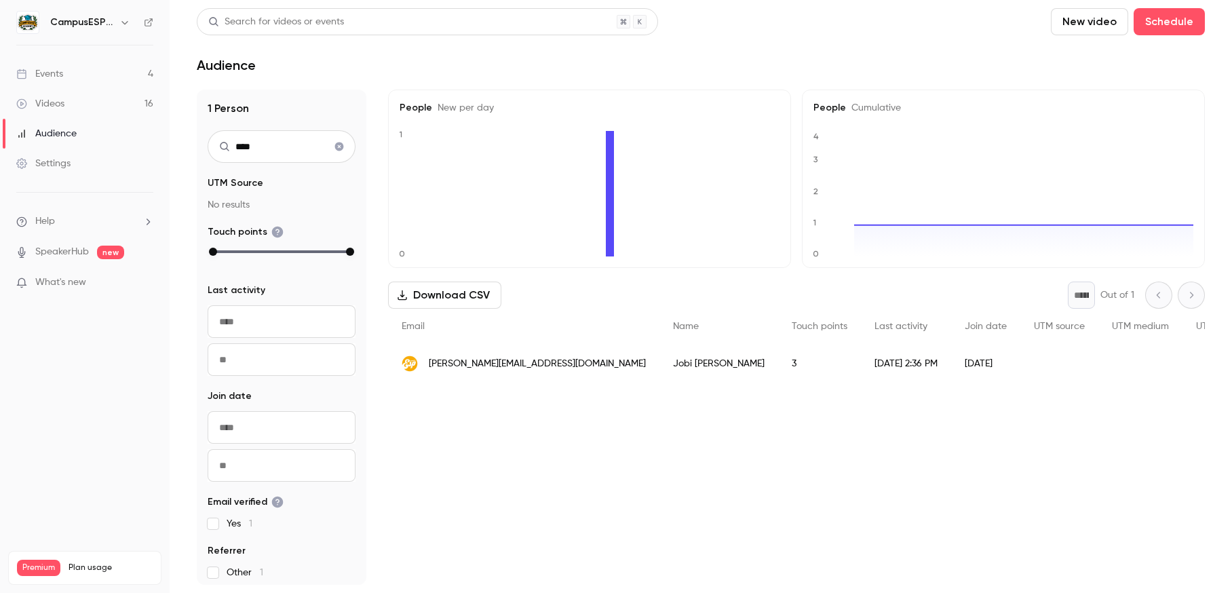
click at [319, 145] on input "****" at bounding box center [282, 146] width 148 height 33
click at [455, 364] on span "[PERSON_NAME][EMAIL_ADDRESS][DOMAIN_NAME]" at bounding box center [537, 364] width 217 height 14
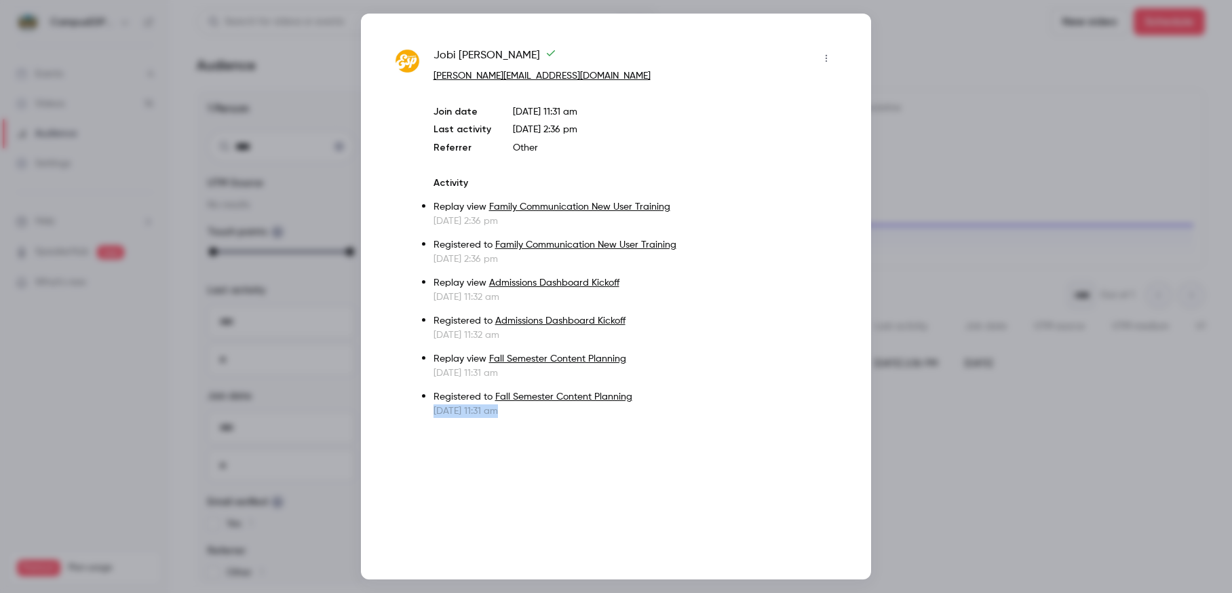
drag, startPoint x: 433, startPoint y: 408, endPoint x: 529, endPoint y: 413, distance: 95.8
click at [529, 413] on p "[DATE] 11:31 am" at bounding box center [636, 411] width 404 height 14
click at [591, 469] on div "Jobi John jjohn@campusesp.com Join date Aug 19, 2025 11:31 am Last activity Aug…" at bounding box center [616, 297] width 510 height 566
click at [960, 89] on div at bounding box center [616, 296] width 1232 height 593
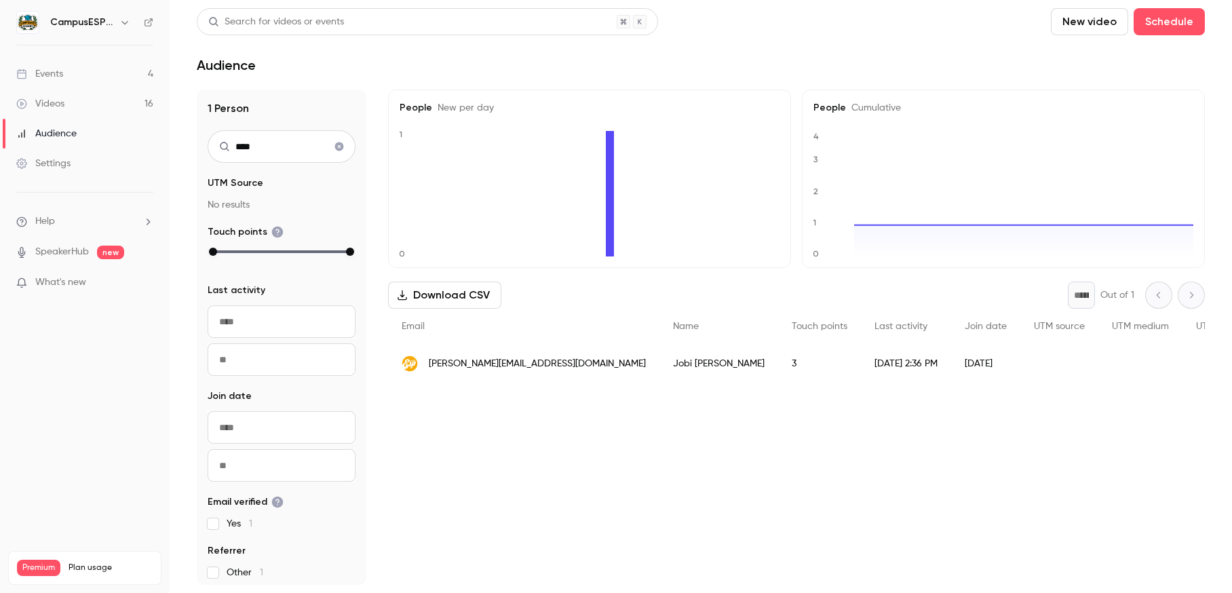
click at [339, 145] on icon "Clear search" at bounding box center [339, 146] width 9 height 9
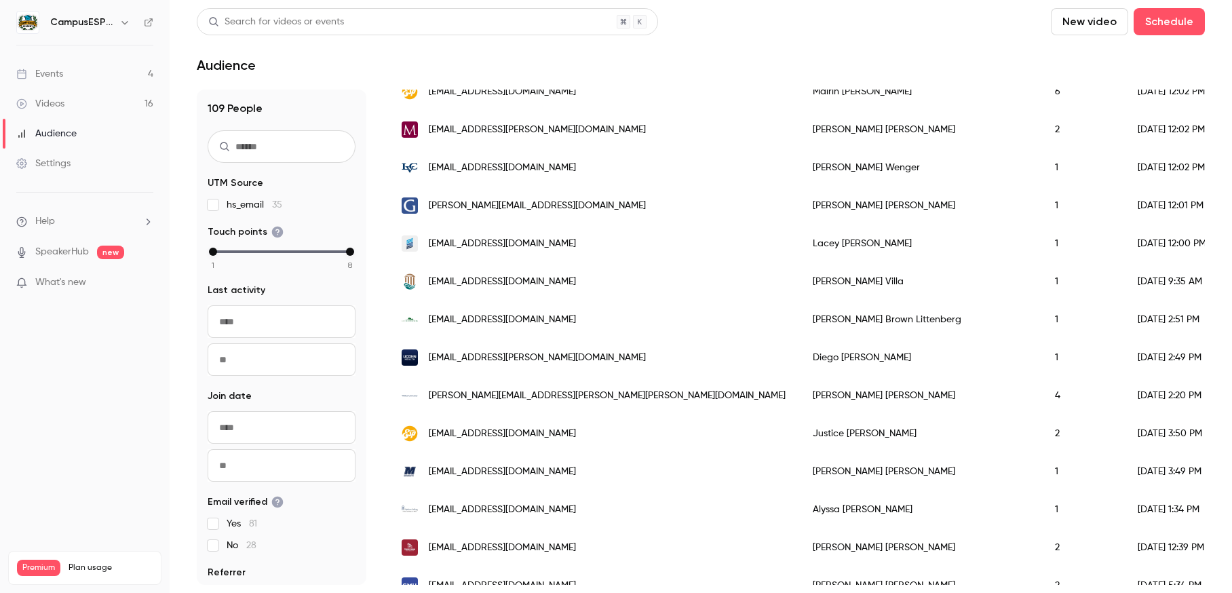
scroll to position [1659, 0]
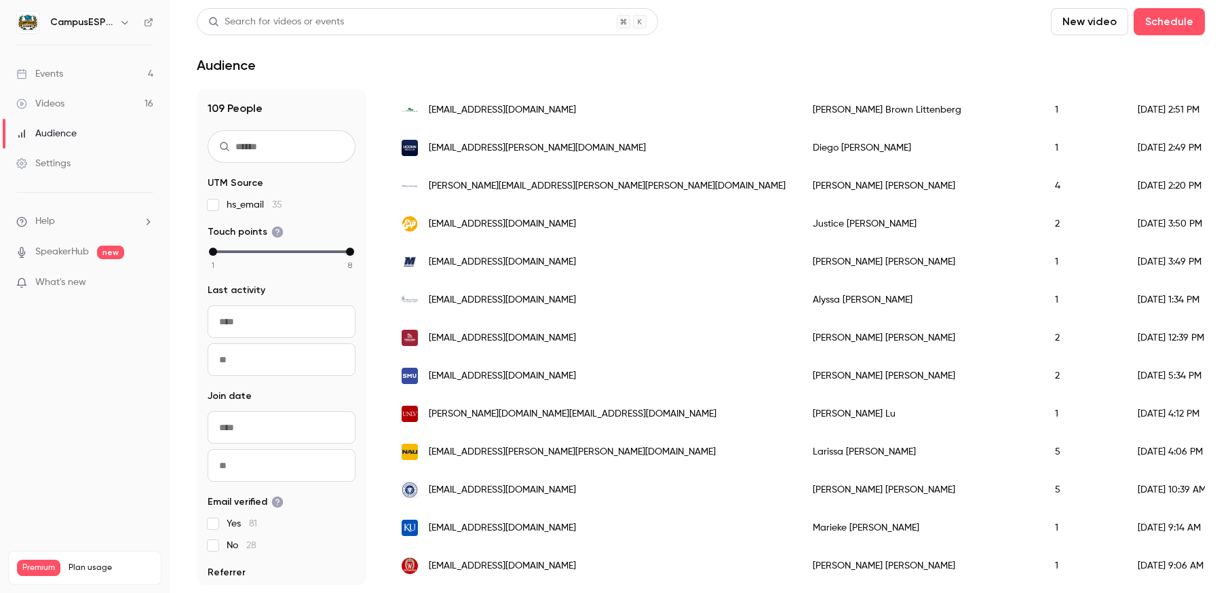
click at [283, 153] on input "text" at bounding box center [282, 146] width 148 height 33
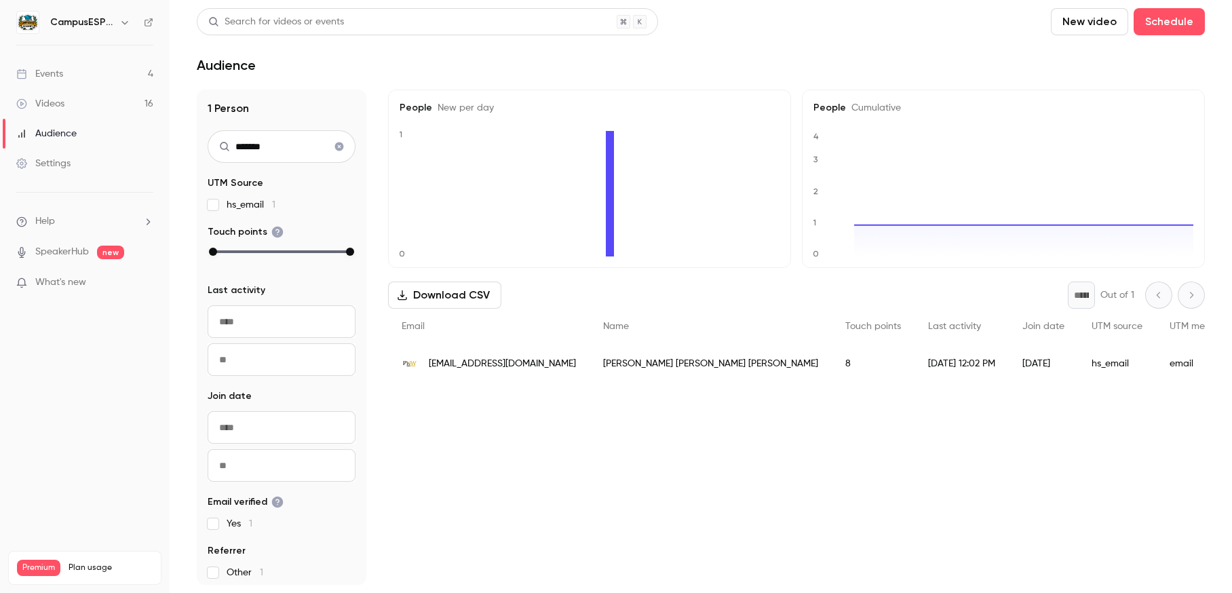
scroll to position [0, 0]
type input "*******"
click at [594, 365] on div "Annette Christine Saunders" at bounding box center [711, 364] width 242 height 38
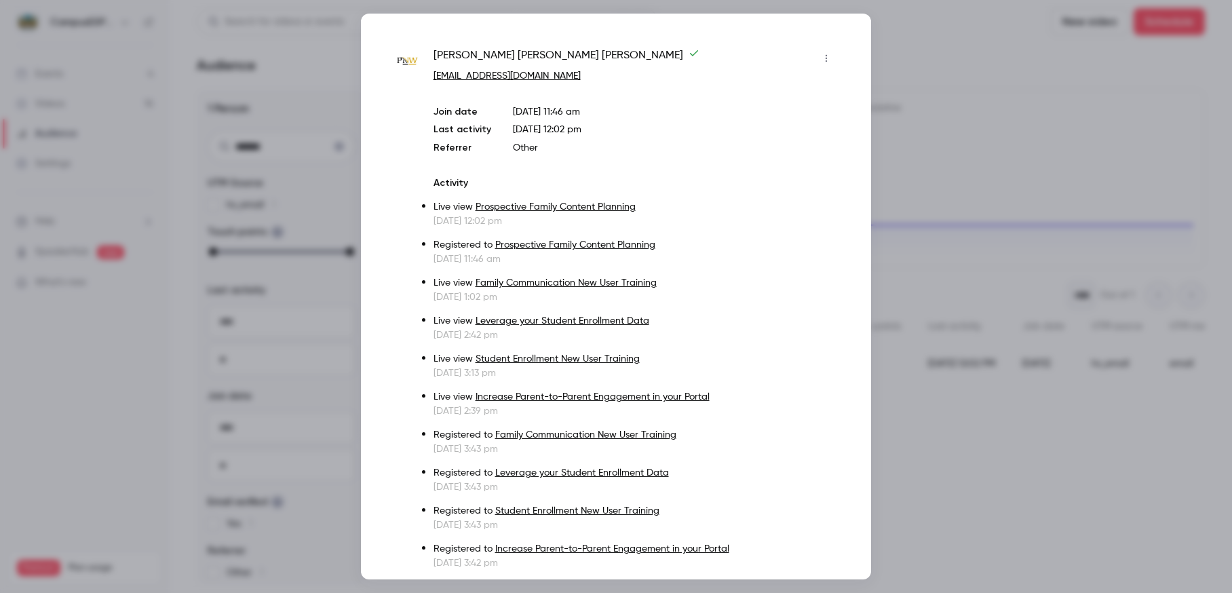
click at [831, 56] on icon "button" at bounding box center [826, 58] width 11 height 9
click at [826, 288] on div at bounding box center [616, 296] width 1232 height 593
click at [1022, 226] on div at bounding box center [616, 296] width 1232 height 593
